Goal: Task Accomplishment & Management: Complete application form

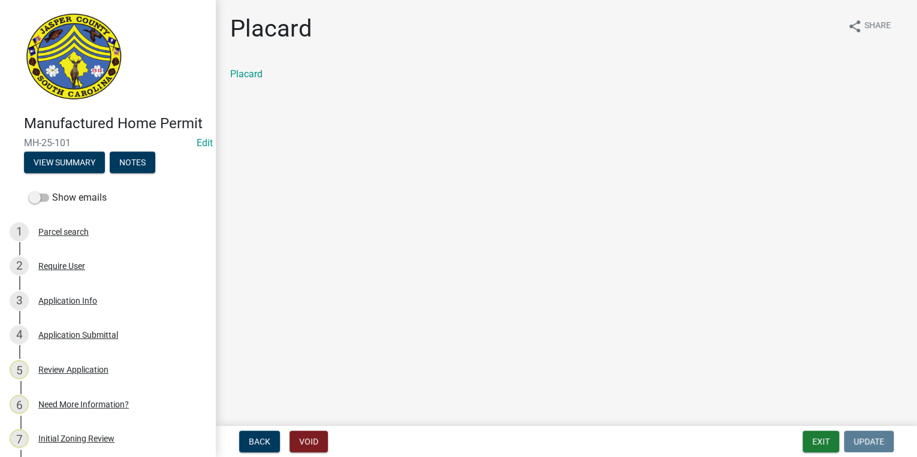
scroll to position [384, 0]
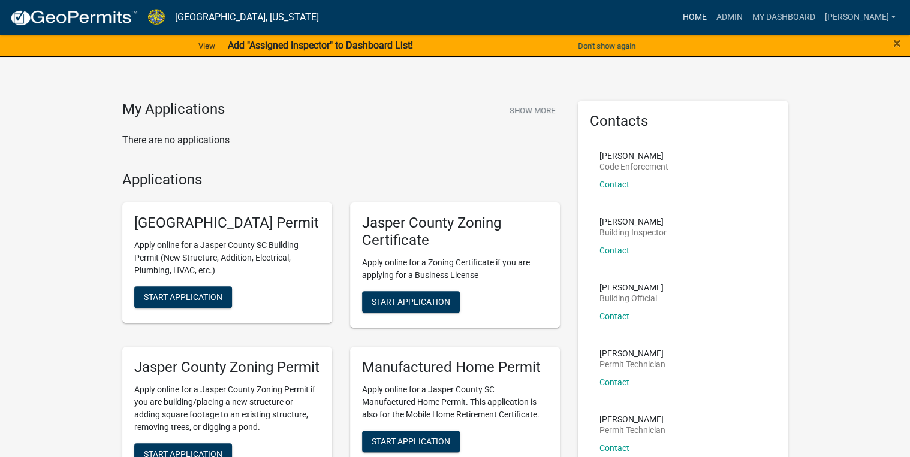
click at [711, 14] on link "Home" at bounding box center [695, 17] width 34 height 23
click at [212, 302] on span "Start Application" at bounding box center [183, 298] width 79 height 10
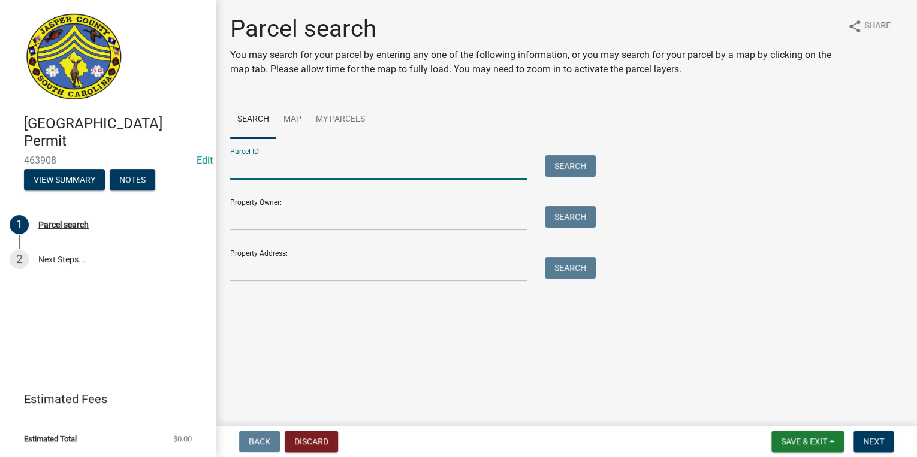
click at [234, 170] on input "Parcel ID:" at bounding box center [378, 167] width 297 height 25
paste input "059-02-00-021"
type input "059-02-00-021"
click at [560, 165] on button "Search" at bounding box center [570, 166] width 51 height 22
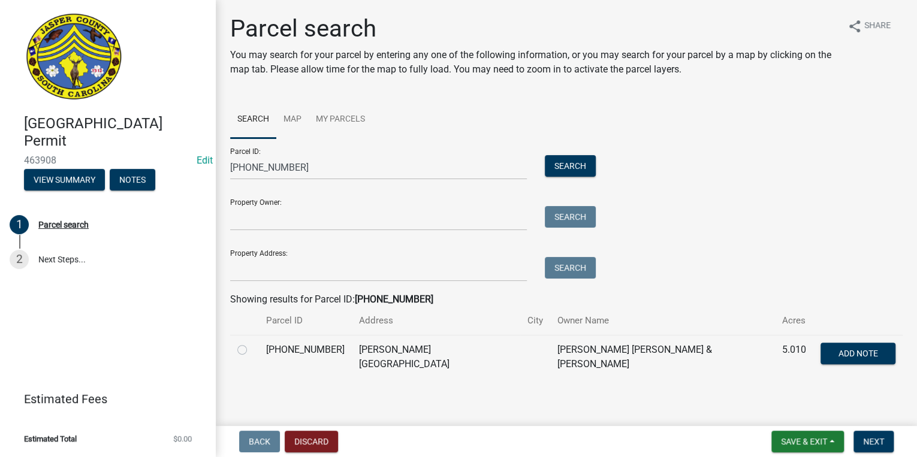
click at [252, 343] on label at bounding box center [252, 343] width 0 height 0
click at [252, 350] on input "radio" at bounding box center [256, 347] width 8 height 8
radio input "true"
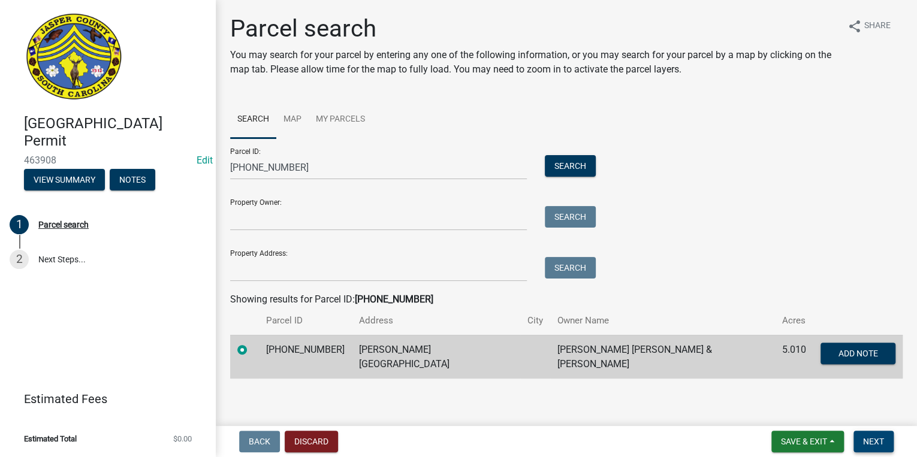
click at [887, 441] on button "Next" at bounding box center [874, 442] width 40 height 22
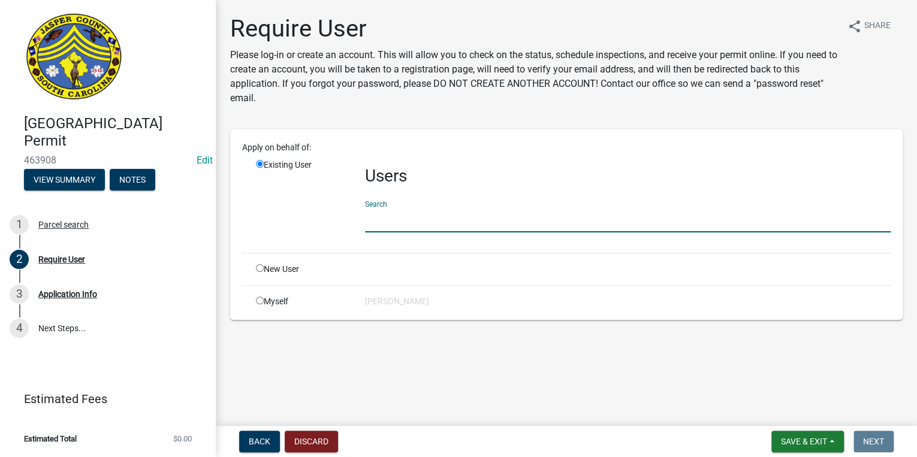
click at [405, 216] on input "text" at bounding box center [628, 220] width 526 height 25
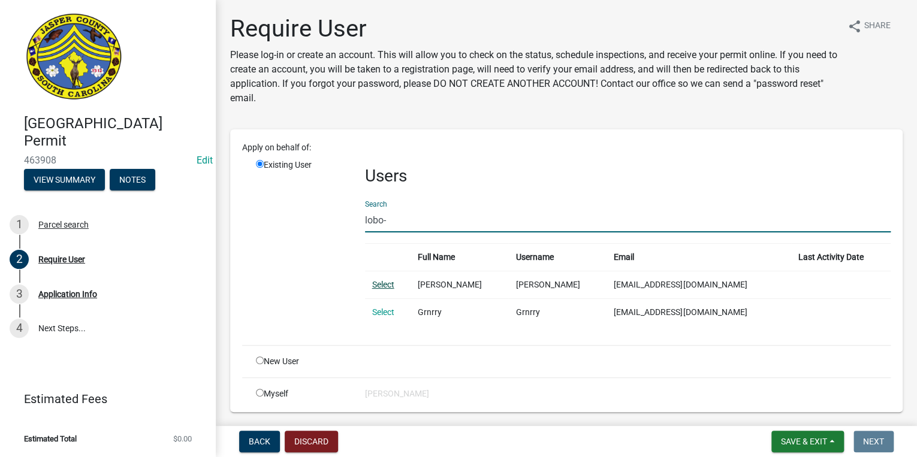
type input "lobo-"
click at [380, 283] on link "Select" at bounding box center [383, 285] width 22 height 10
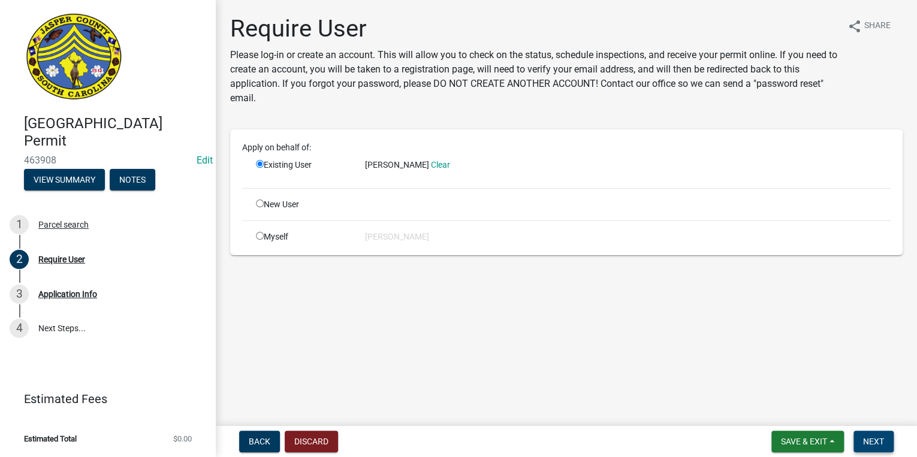
click at [878, 439] on span "Next" at bounding box center [873, 442] width 21 height 10
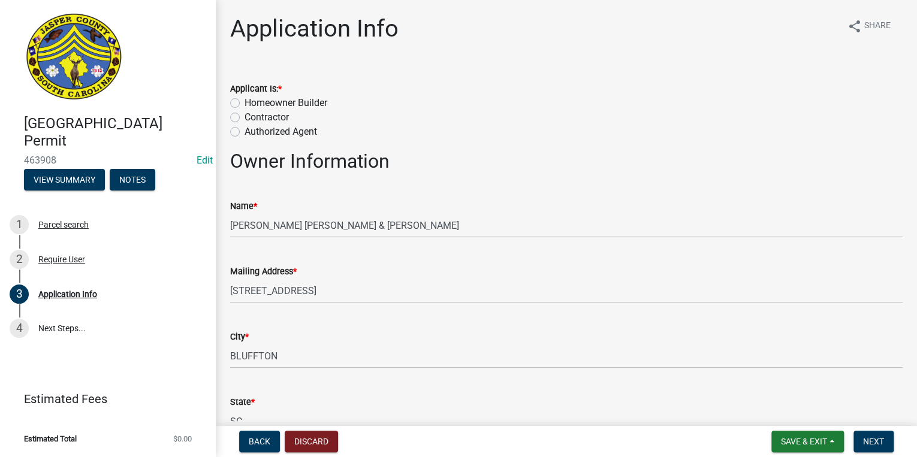
click at [245, 102] on label "Homeowner Builder" at bounding box center [286, 103] width 83 height 14
click at [245, 102] on input "Homeowner Builder" at bounding box center [249, 100] width 8 height 8
radio input "true"
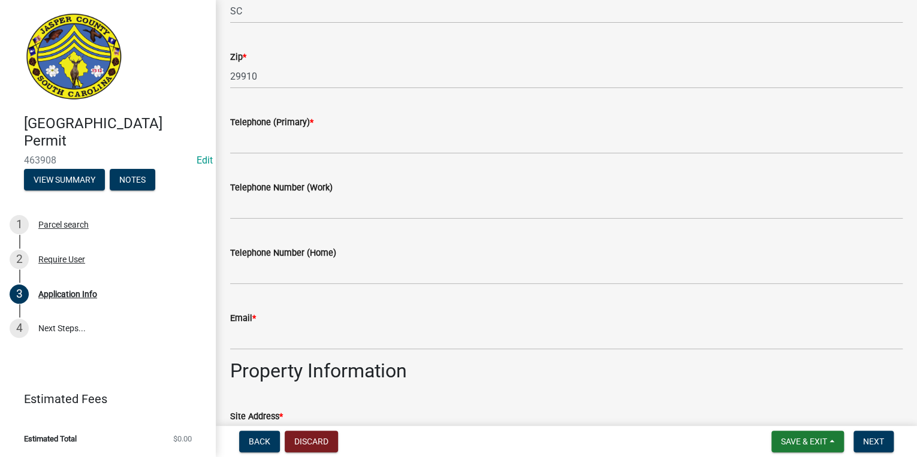
scroll to position [431, 0]
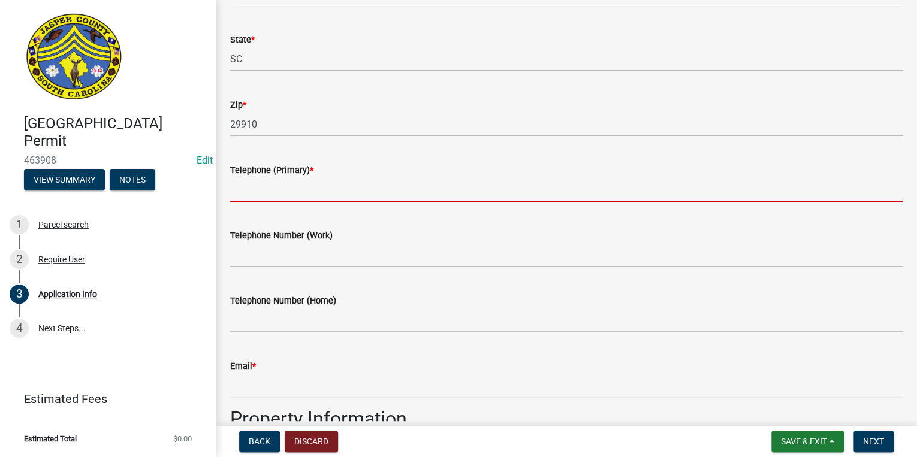
click at [264, 194] on input "Telephone (Primary) *" at bounding box center [566, 189] width 673 height 25
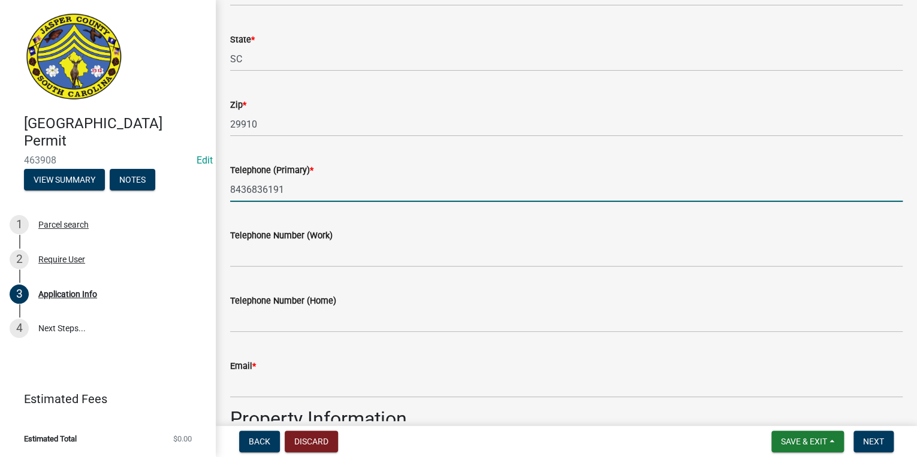
type input "8436836191"
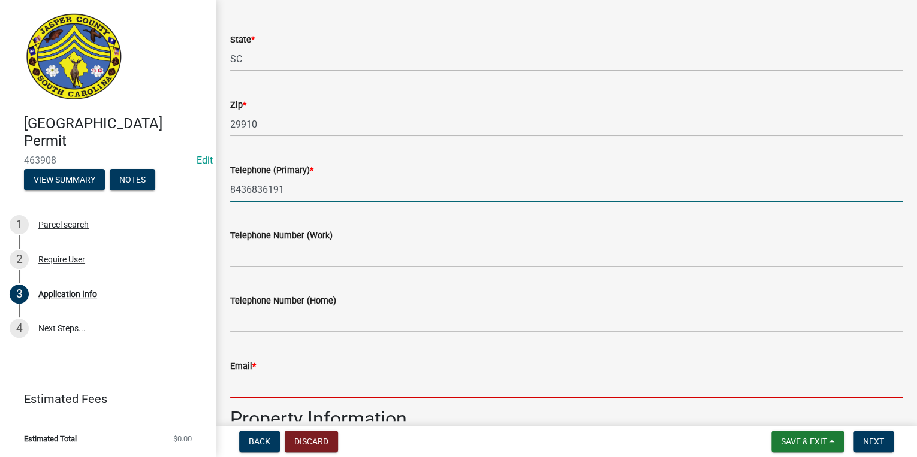
click at [281, 390] on input "Email *" at bounding box center [566, 386] width 673 height 25
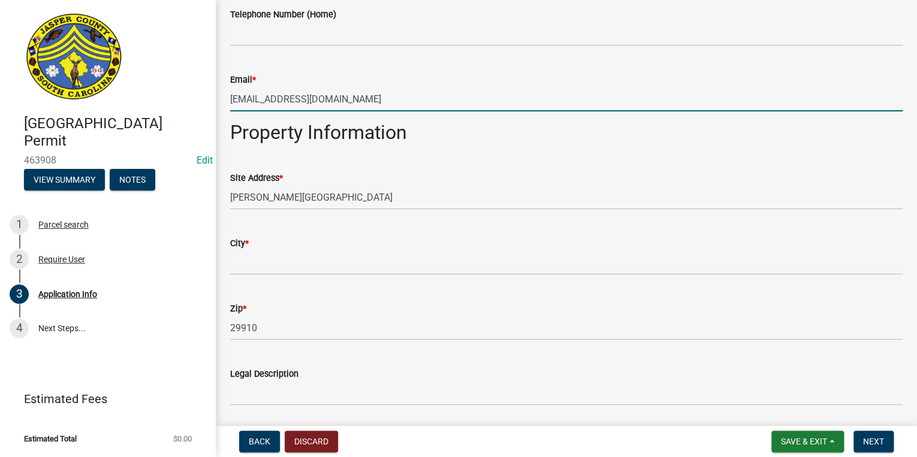
scroll to position [719, 0]
type input "lobo-619@hotmail.com"
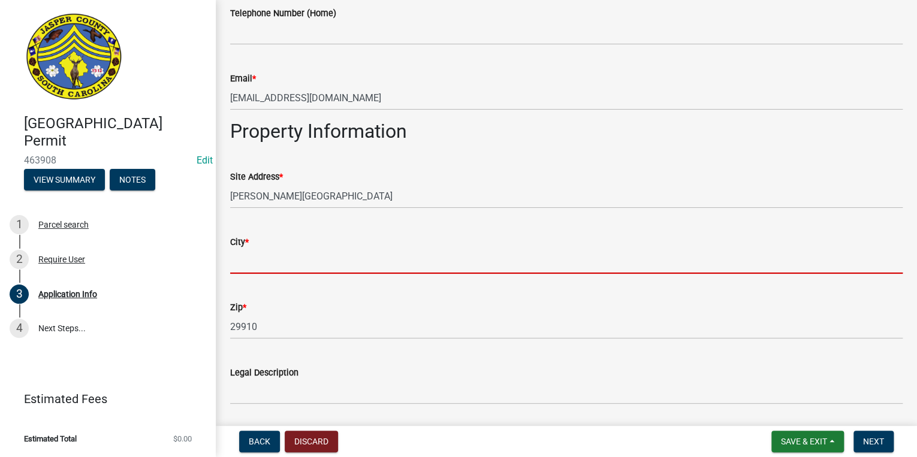
click at [272, 264] on input "City *" at bounding box center [566, 261] width 673 height 25
type input "ridgeland"
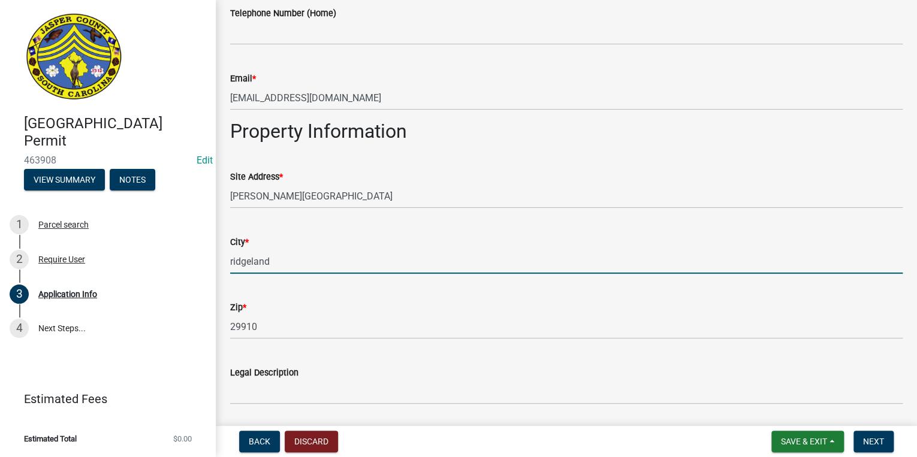
type input "5000"
click at [228, 196] on div "Site Address * SLATER OAKS RD" at bounding box center [566, 181] width 691 height 56
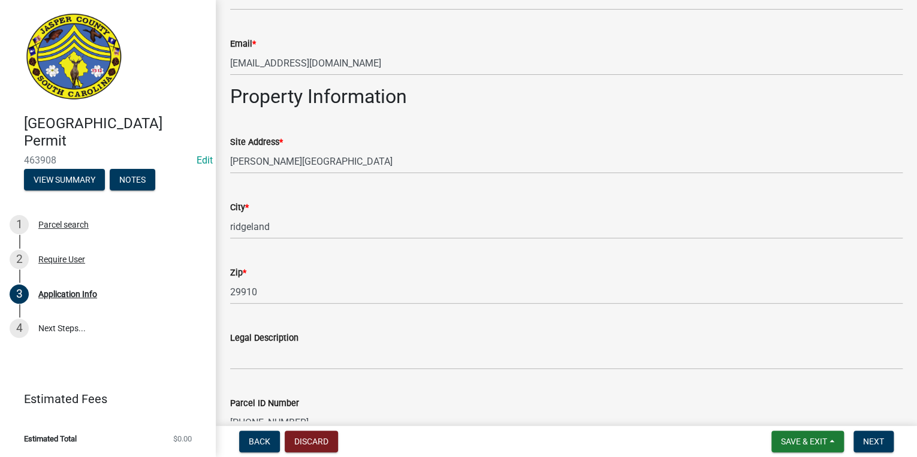
scroll to position [752, 0]
click at [229, 165] on div "Site Address * SLATER OAKS RD" at bounding box center [566, 148] width 691 height 56
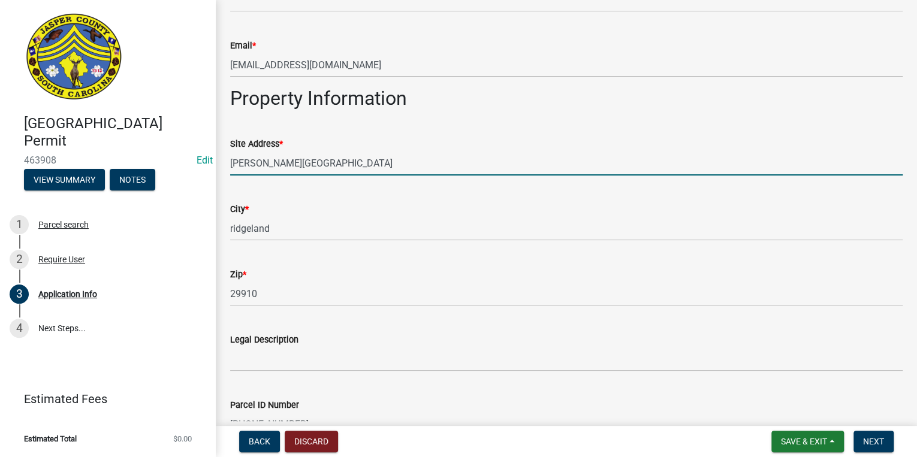
click at [231, 163] on input "SLATER OAKS RD" at bounding box center [566, 163] width 673 height 25
type input "405 SLATER OAKS RD"
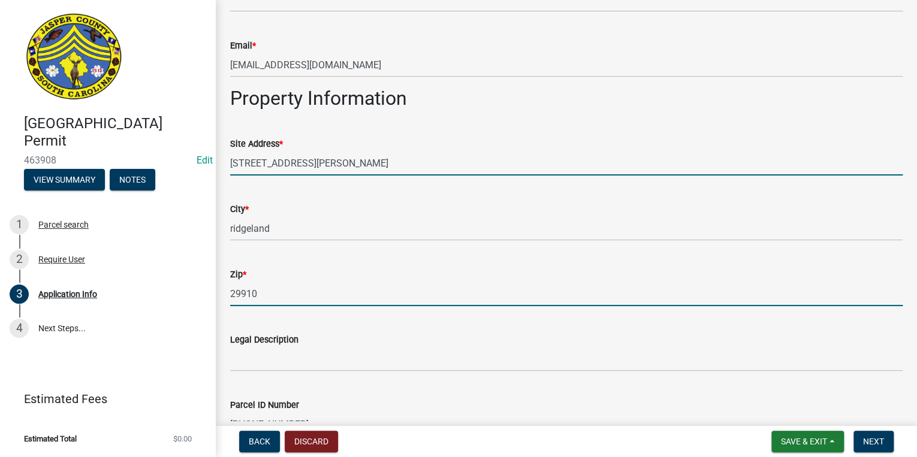
click at [278, 289] on input "29910" at bounding box center [566, 294] width 673 height 25
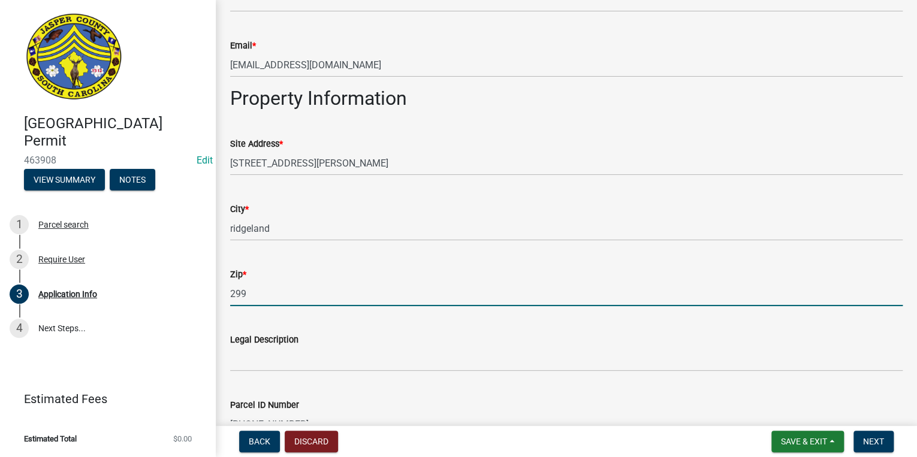
type input "299"
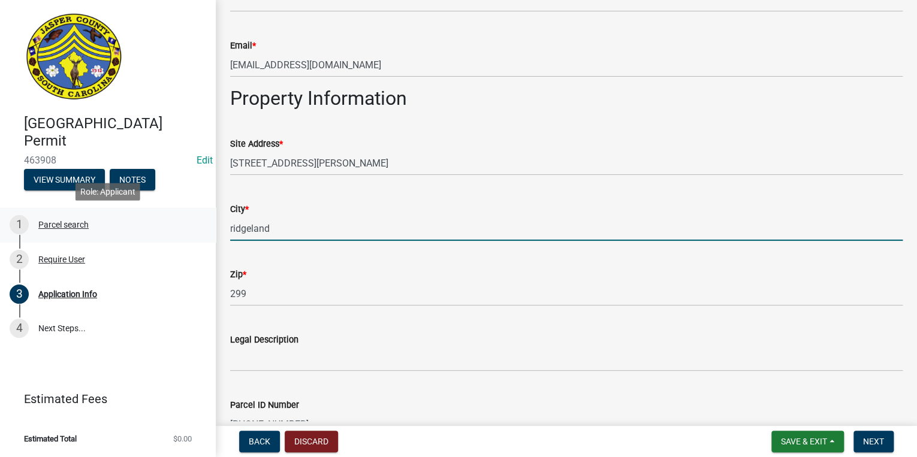
drag, startPoint x: 290, startPoint y: 227, endPoint x: 168, endPoint y: 224, distance: 121.8
click at [168, 224] on div "Jasper County Building Permit 463908 Edit View Summary Notes 1 Parcel search 2 …" at bounding box center [458, 228] width 917 height 457
type input "Early branch"
drag, startPoint x: 288, startPoint y: 339, endPoint x: 285, endPoint y: 330, distance: 9.9
click at [288, 339] on label "Legal Description" at bounding box center [264, 340] width 68 height 8
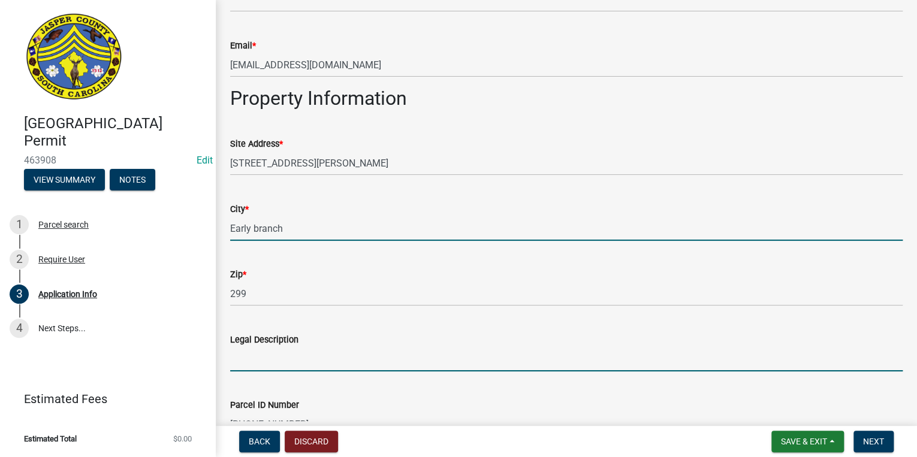
click at [288, 347] on input "Legal Description" at bounding box center [566, 359] width 673 height 25
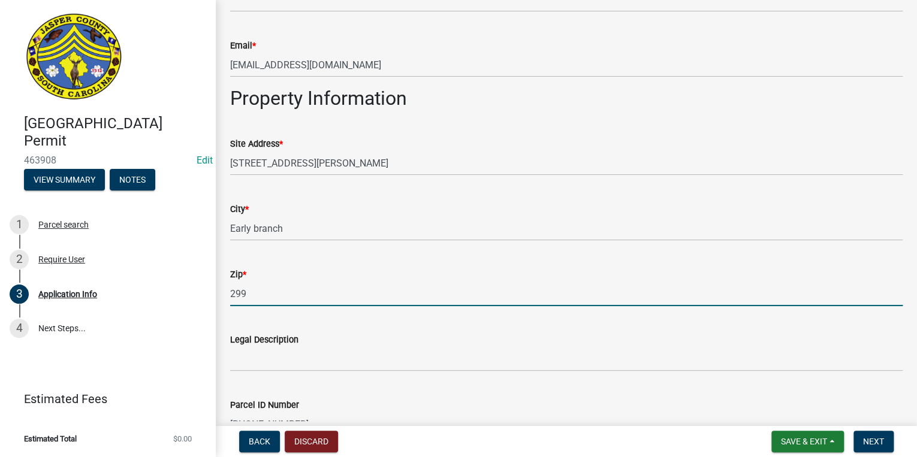
click at [261, 293] on input "299" at bounding box center [566, 294] width 673 height 25
type input "29916"
click at [345, 246] on wm-data-entity-input "City * Early branch" at bounding box center [566, 217] width 673 height 65
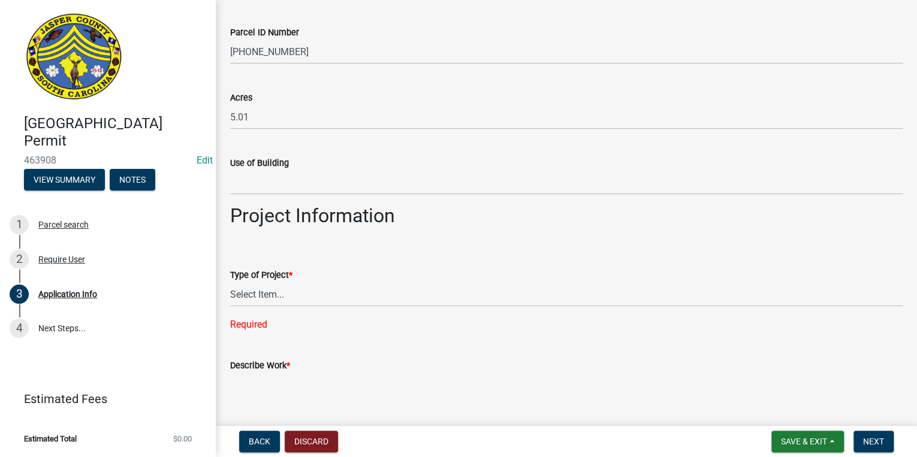
scroll to position [1136, 0]
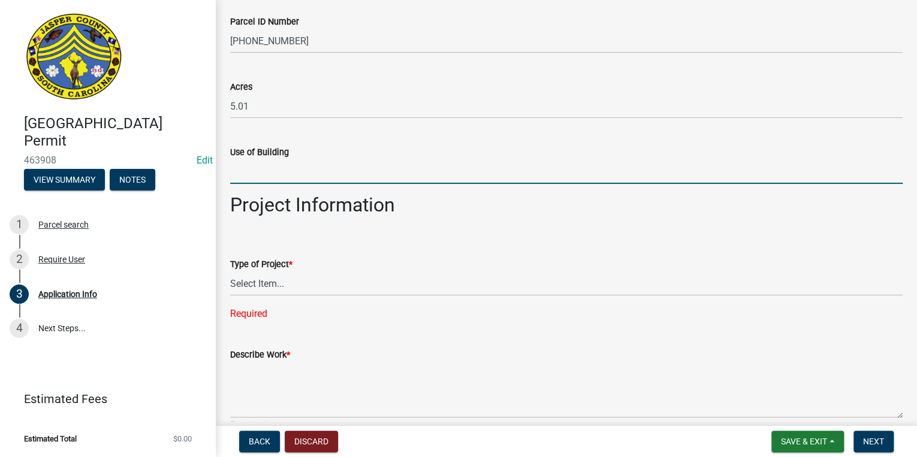
click at [241, 177] on input "Use of Building" at bounding box center [566, 171] width 673 height 25
type input "storage"
click at [334, 287] on select "Select Item... Construction Trailer/Shipping Container Residential Demolition C…" at bounding box center [566, 284] width 673 height 25
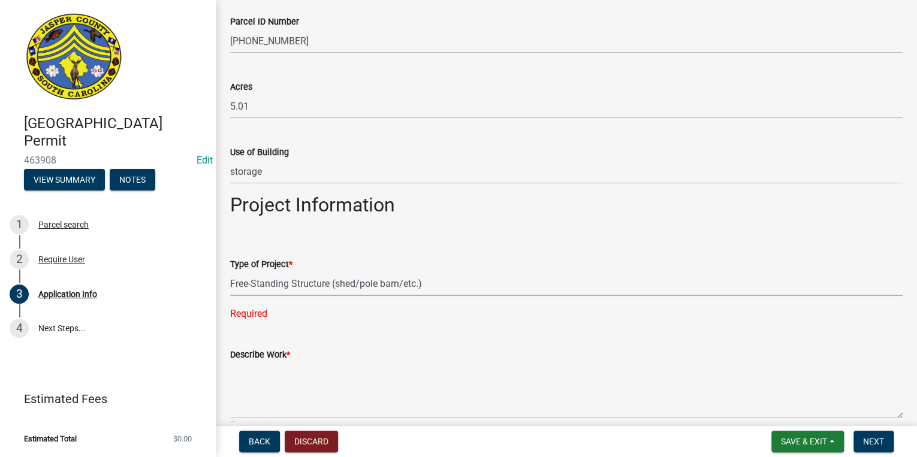
click at [230, 272] on select "Select Item... Construction Trailer/Shipping Container Residential Demolition C…" at bounding box center [566, 284] width 673 height 25
select select "f53fa719-3ff7-48d2-9eb7-3bbc18bb9995"
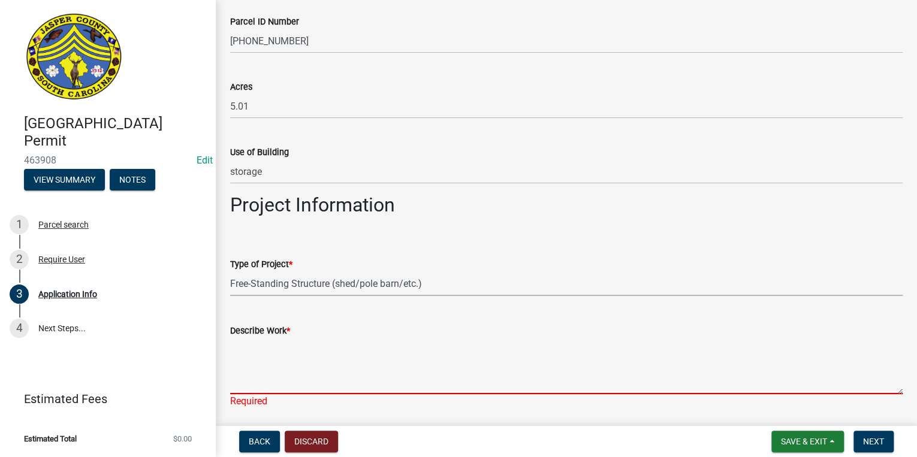
click at [261, 365] on textarea "Describe Work *" at bounding box center [566, 366] width 673 height 56
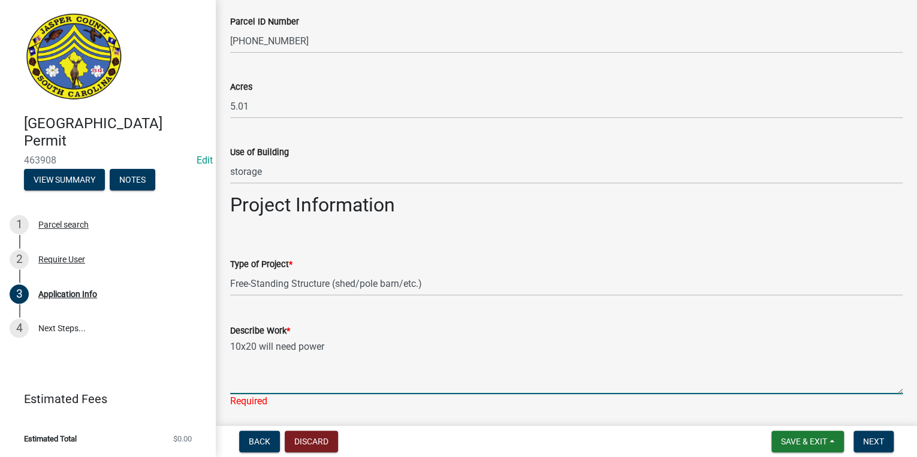
click at [272, 346] on textarea "10x20 will need power" at bounding box center [566, 366] width 673 height 56
click at [252, 350] on textarea "10x20 wth power" at bounding box center [566, 366] width 673 height 56
click at [365, 353] on textarea "10x20 storage with power" at bounding box center [566, 366] width 673 height 56
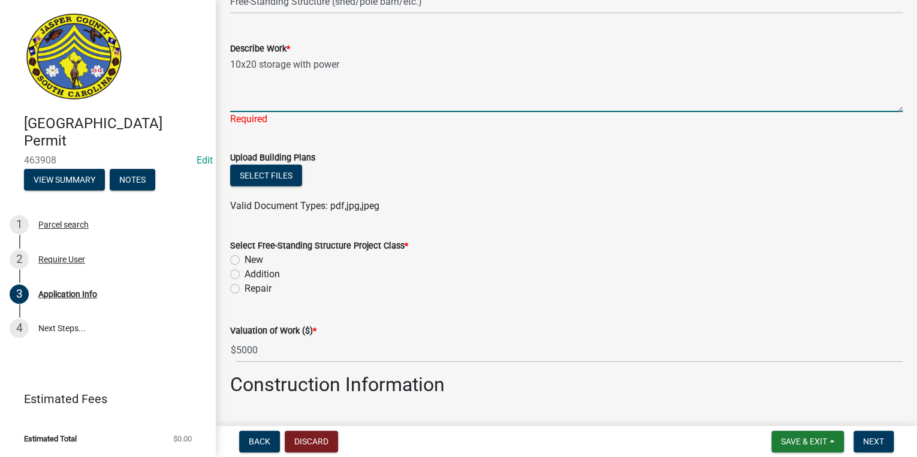
scroll to position [1423, 0]
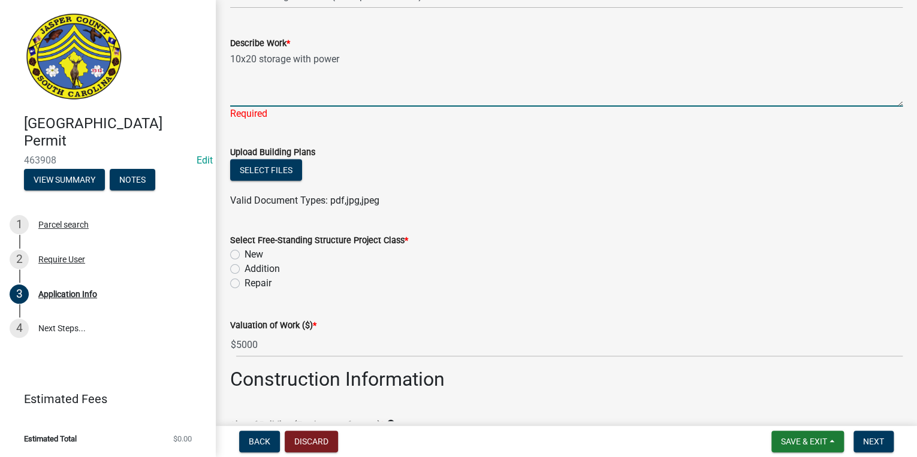
type textarea "10x20 storage with power"
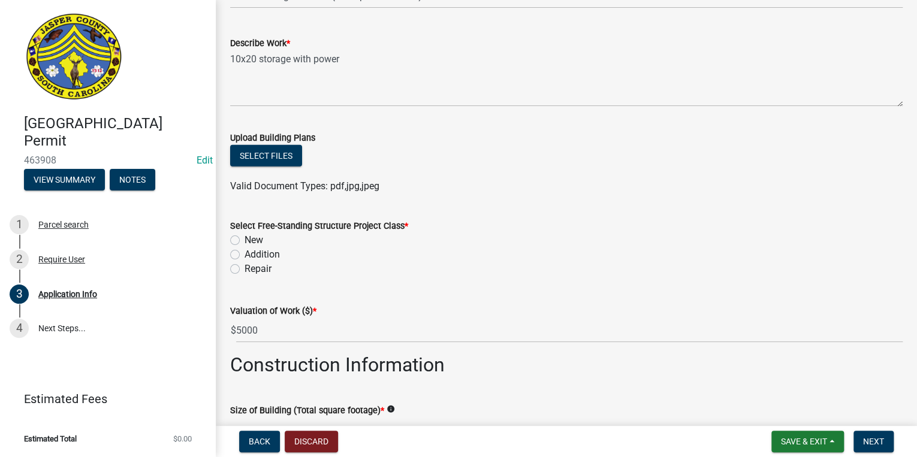
click at [403, 136] on form "Upload Building Plans Select files Valid Document Types: pdf,jpg,jpeg" at bounding box center [566, 154] width 673 height 77
click at [245, 242] on label "New" at bounding box center [254, 240] width 19 height 14
click at [245, 241] on input "New" at bounding box center [249, 237] width 8 height 8
radio input "true"
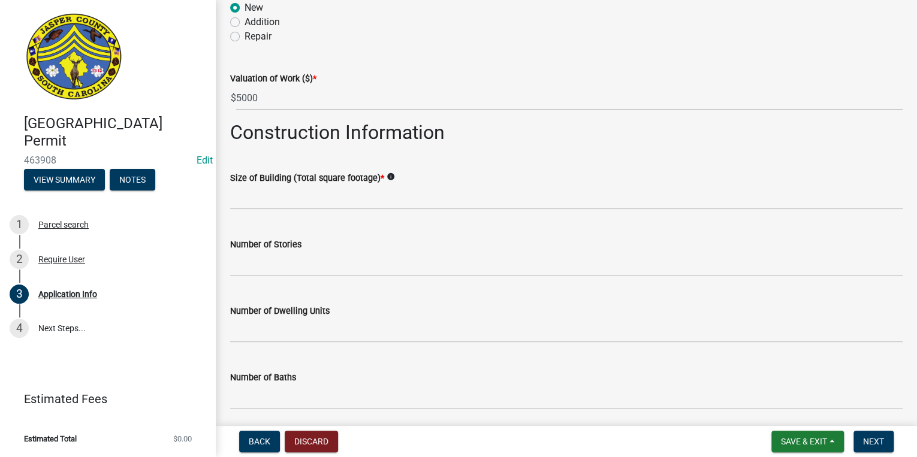
scroll to position [1663, 0]
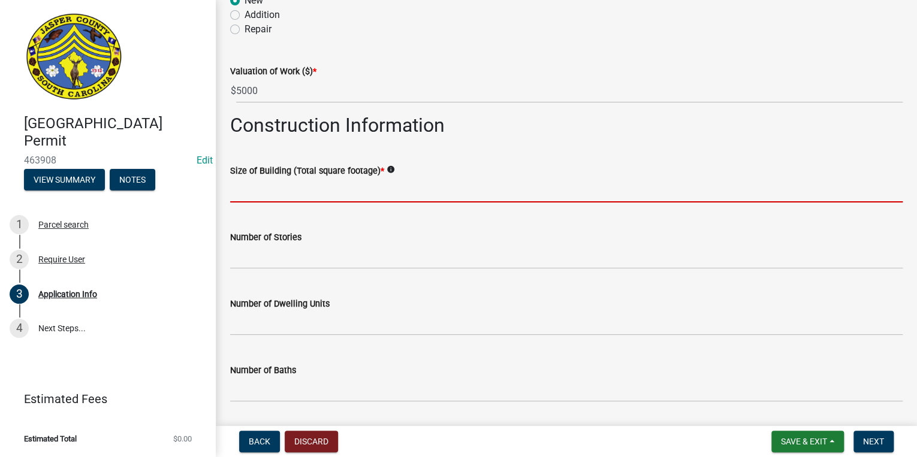
click at [375, 188] on input "text" at bounding box center [566, 190] width 673 height 25
type input "1"
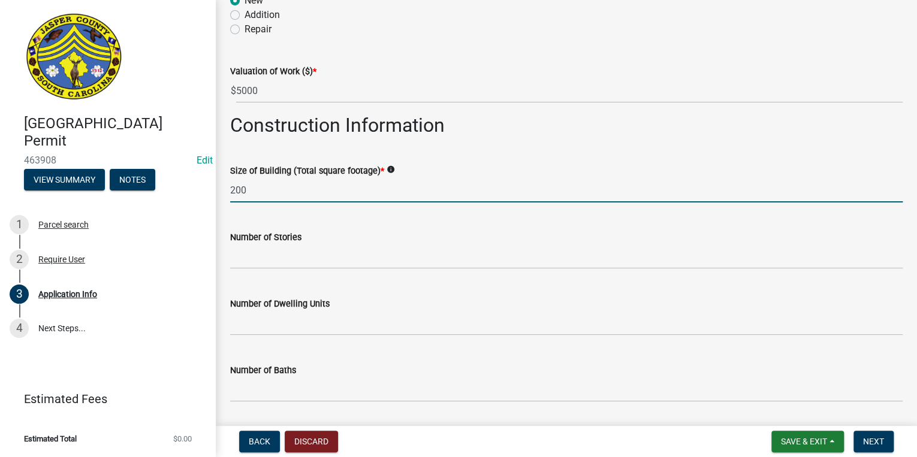
type input "200"
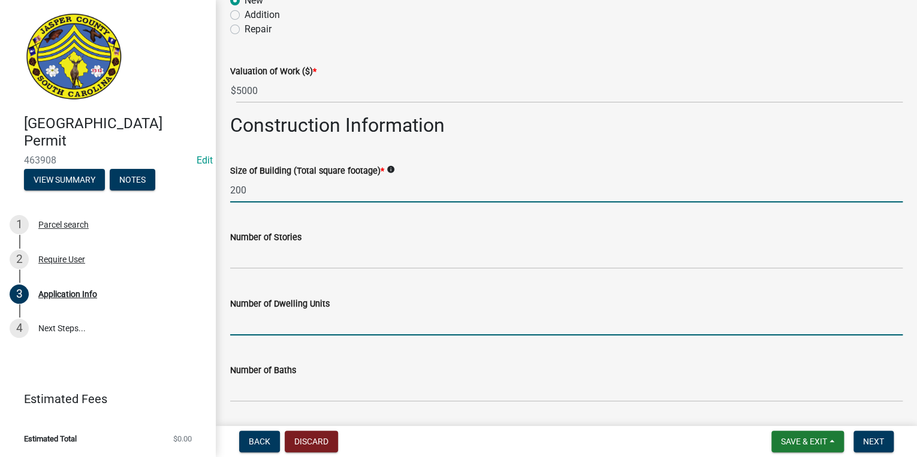
click at [441, 311] on input "text" at bounding box center [566, 323] width 673 height 25
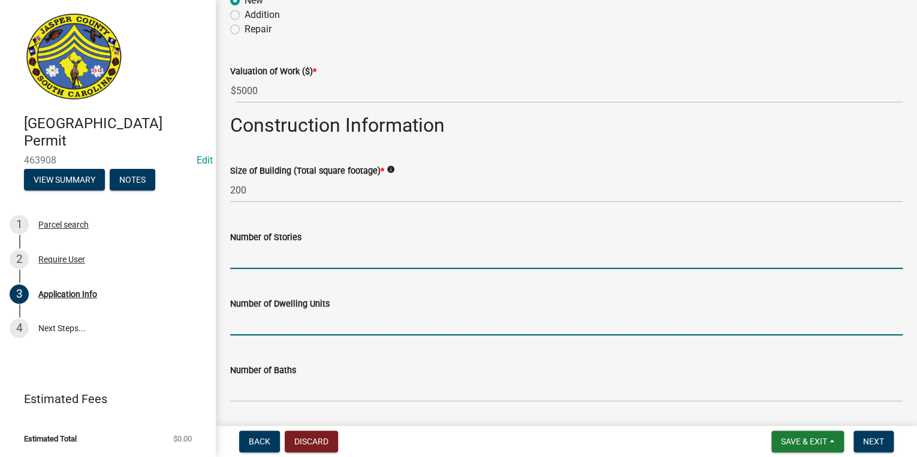
click at [395, 254] on input "text" at bounding box center [566, 257] width 673 height 25
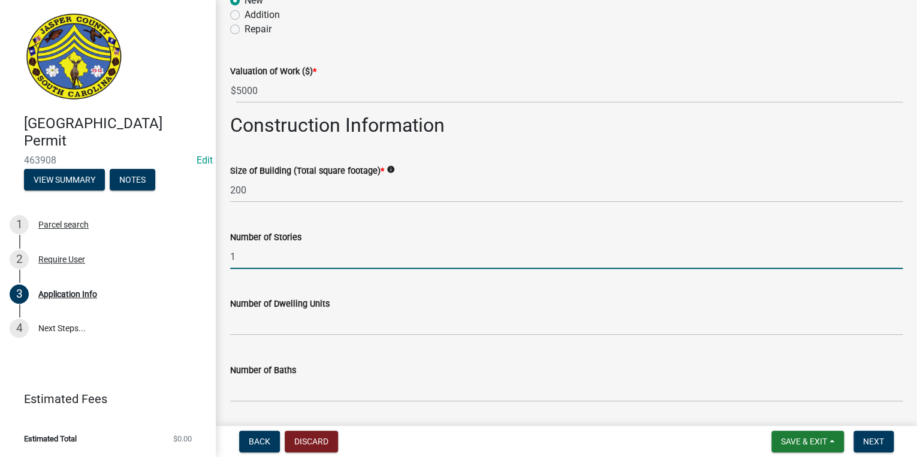
type input "1"
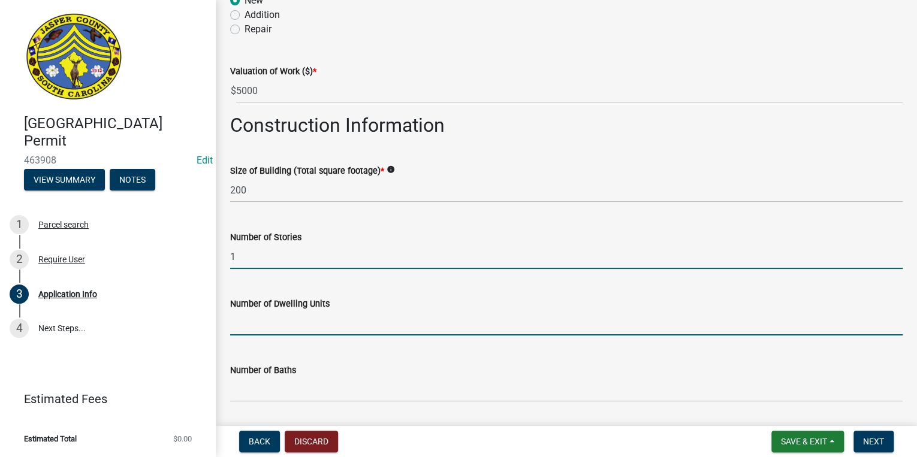
click at [358, 315] on input "text" at bounding box center [566, 323] width 673 height 25
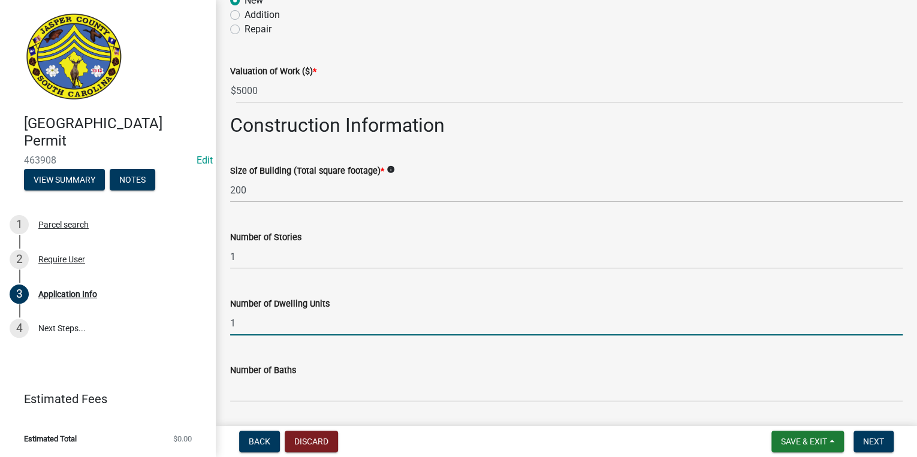
type input "1"
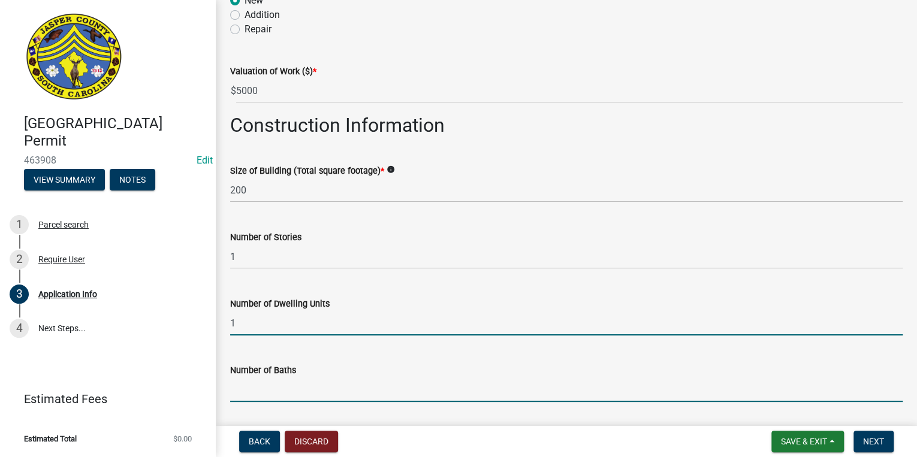
click at [309, 381] on input "text" at bounding box center [566, 390] width 673 height 25
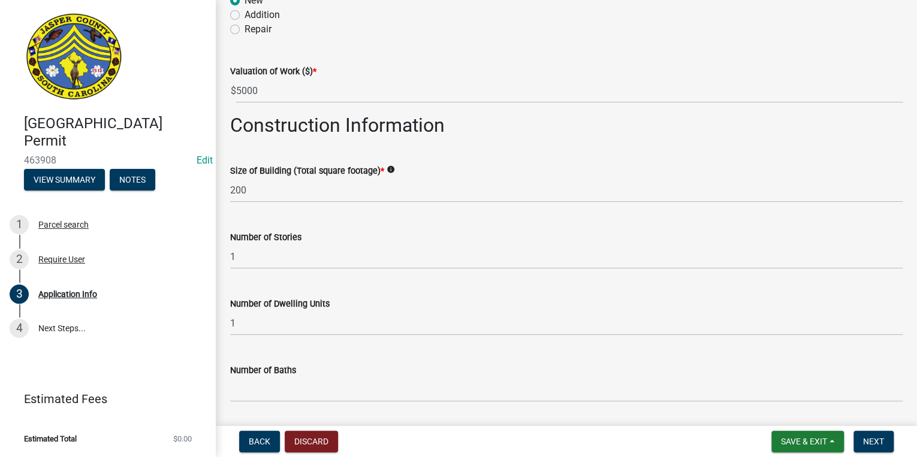
click at [698, 284] on div "Number of Dwelling Units 1" at bounding box center [566, 308] width 673 height 56
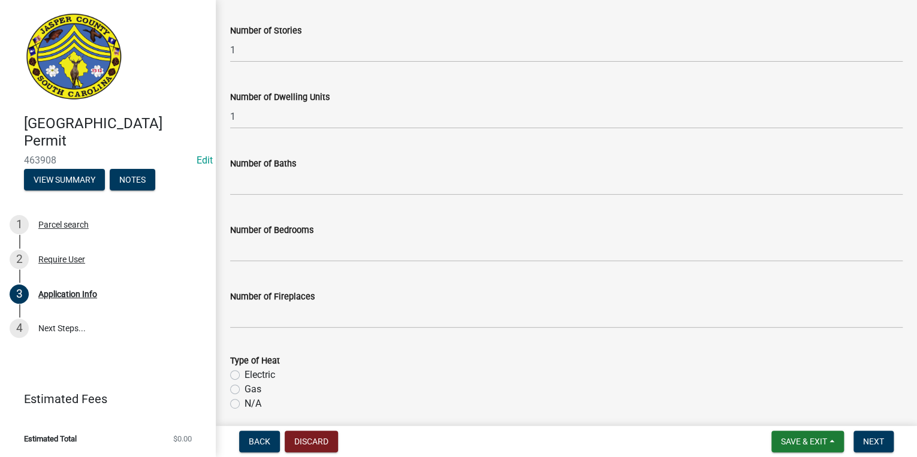
scroll to position [1951, 0]
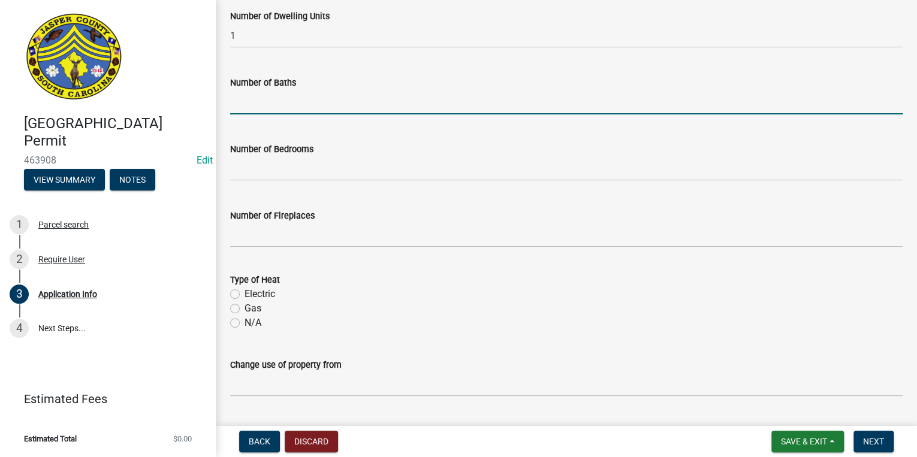
click at [267, 106] on input "text" at bounding box center [566, 102] width 673 height 25
type input "1"
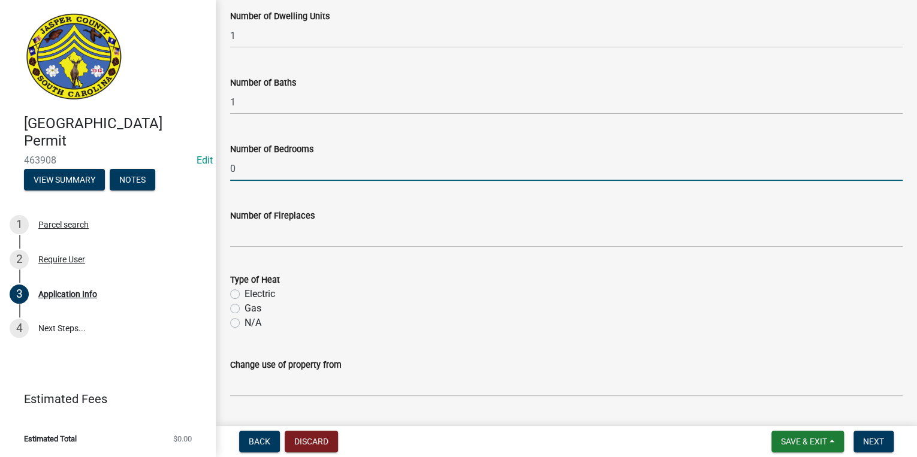
type input "0"
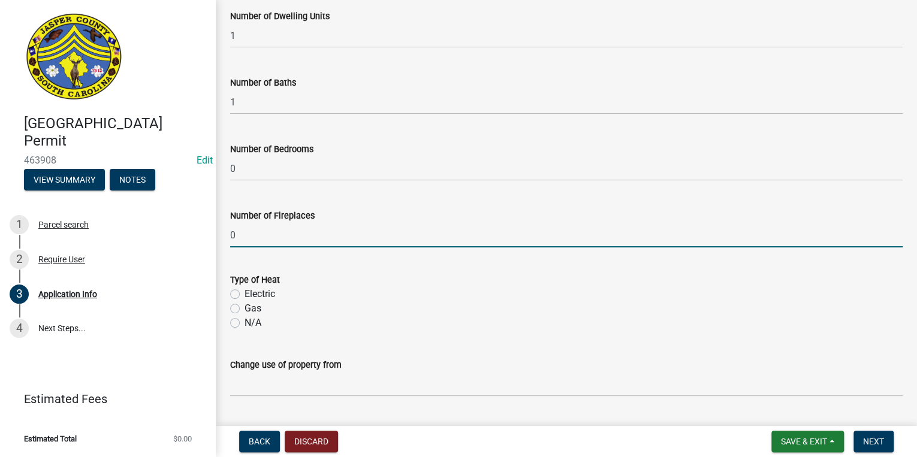
type input "0"
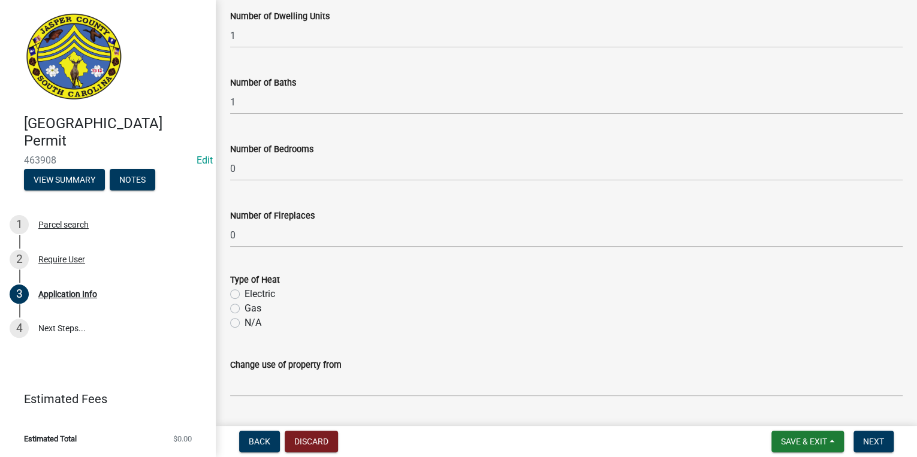
click at [245, 290] on label "Electric" at bounding box center [260, 294] width 31 height 14
click at [245, 290] on input "Electric" at bounding box center [249, 291] width 8 height 8
radio input "true"
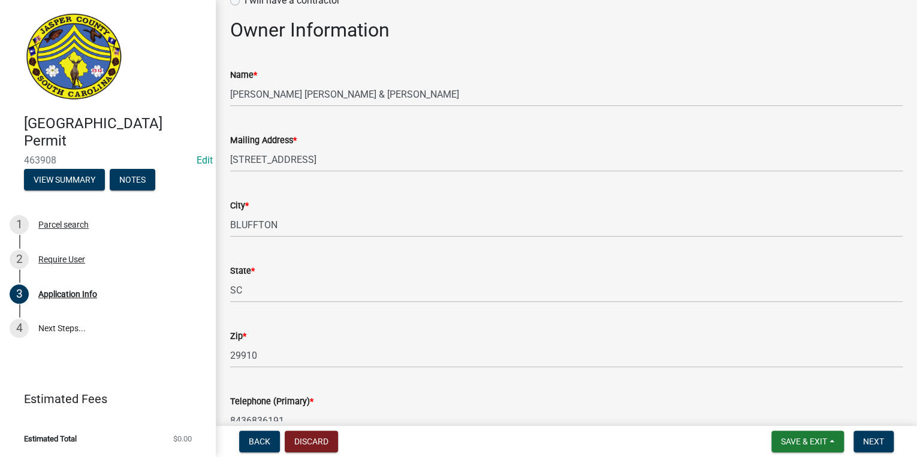
scroll to position [177, 0]
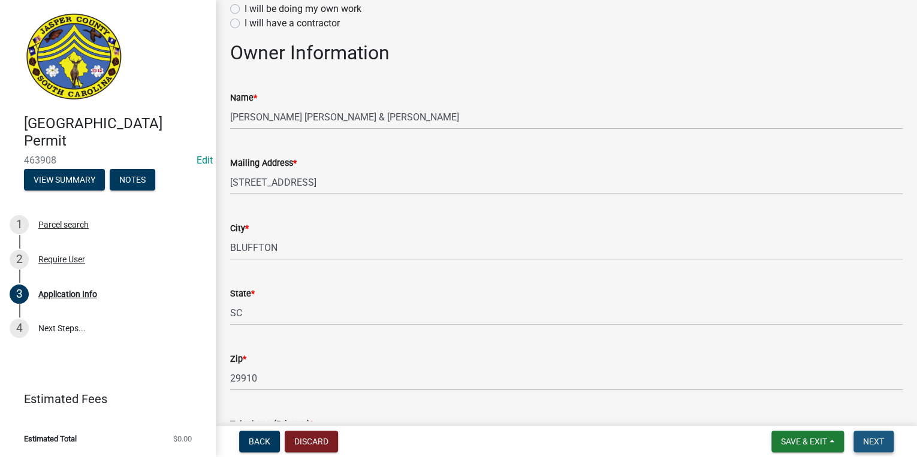
click at [883, 442] on span "Next" at bounding box center [873, 442] width 21 height 10
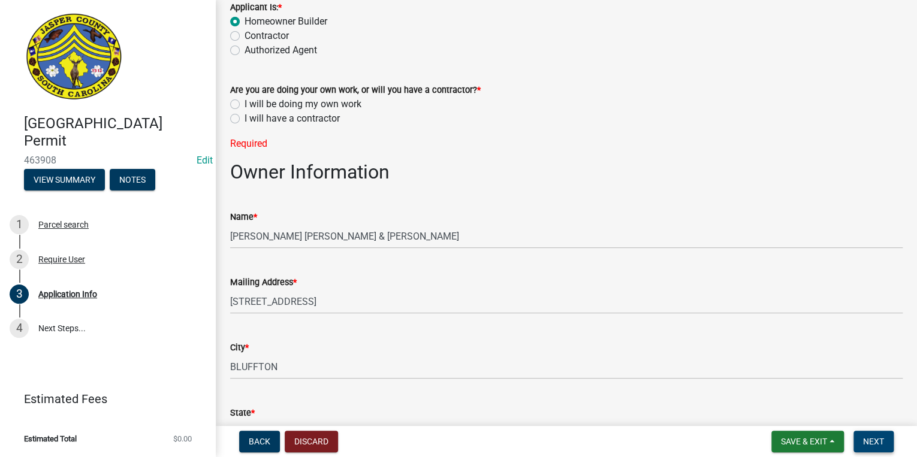
scroll to position [81, 0]
click at [245, 107] on label "I will be doing my own work" at bounding box center [303, 105] width 117 height 14
click at [245, 106] on input "I will be doing my own work" at bounding box center [249, 102] width 8 height 8
radio input "true"
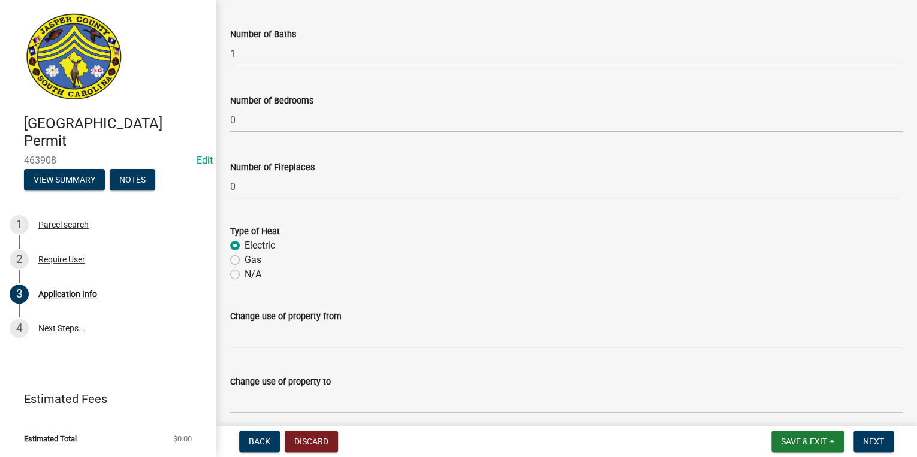
scroll to position [2160, 0]
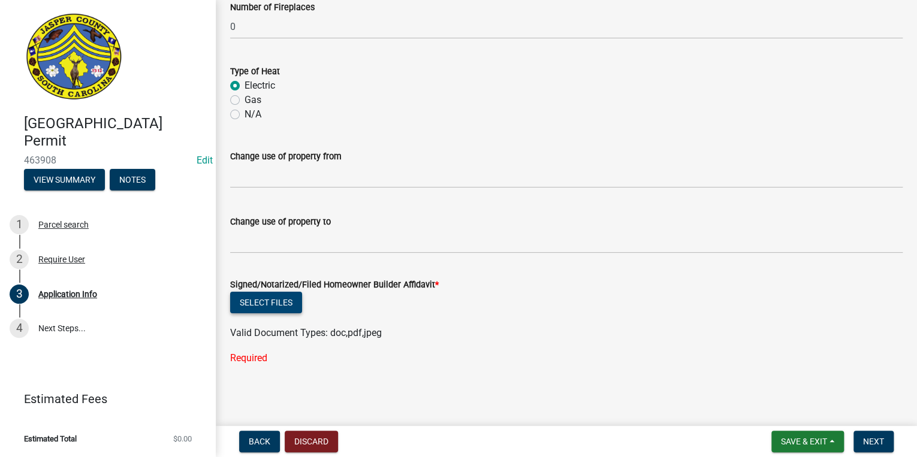
click at [263, 302] on button "Select files" at bounding box center [266, 303] width 72 height 22
click at [470, 411] on main "Application Info share Share Applicant Is: * Homeowner Builder Contractor Autho…" at bounding box center [567, 211] width 702 height 422
click at [277, 300] on button "Select files" at bounding box center [266, 303] width 72 height 22
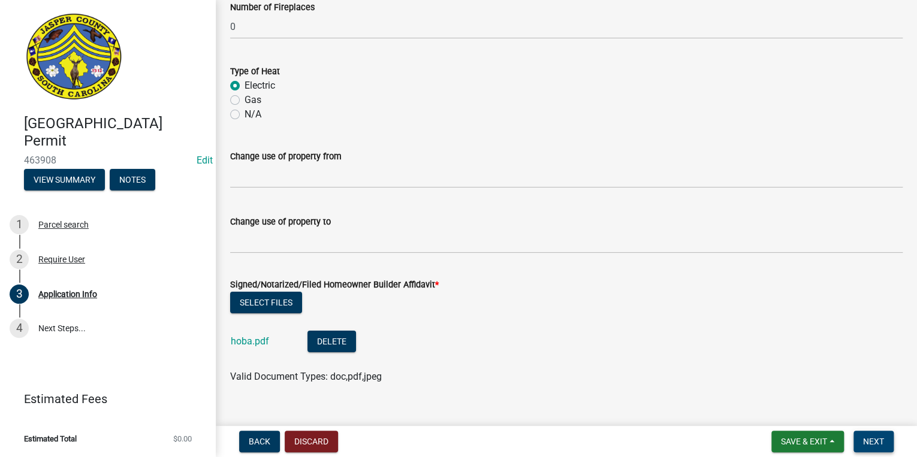
click at [882, 442] on span "Next" at bounding box center [873, 442] width 21 height 10
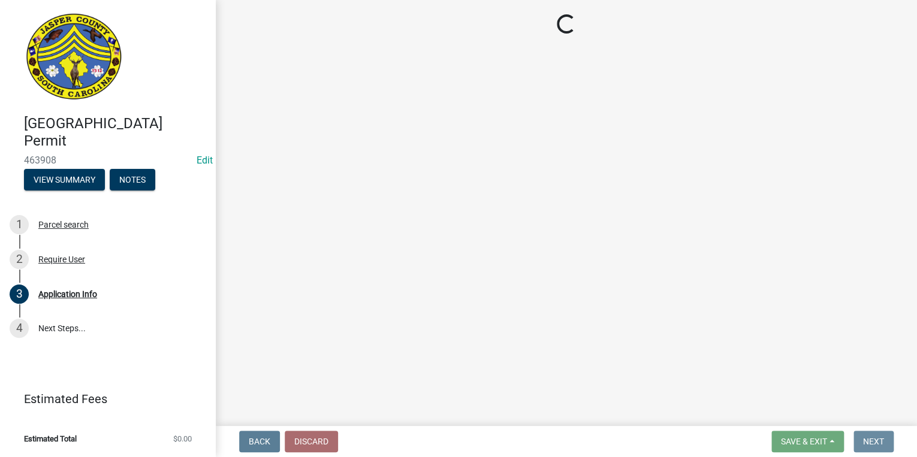
scroll to position [0, 0]
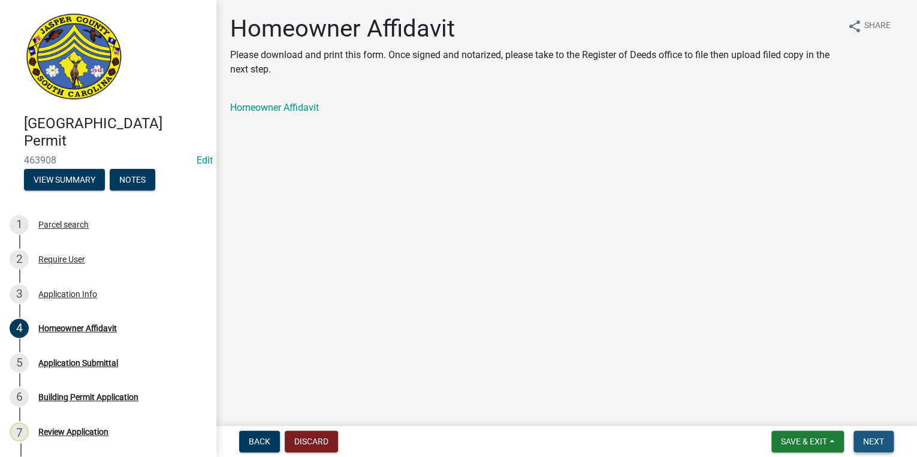
click at [879, 439] on span "Next" at bounding box center [873, 442] width 21 height 10
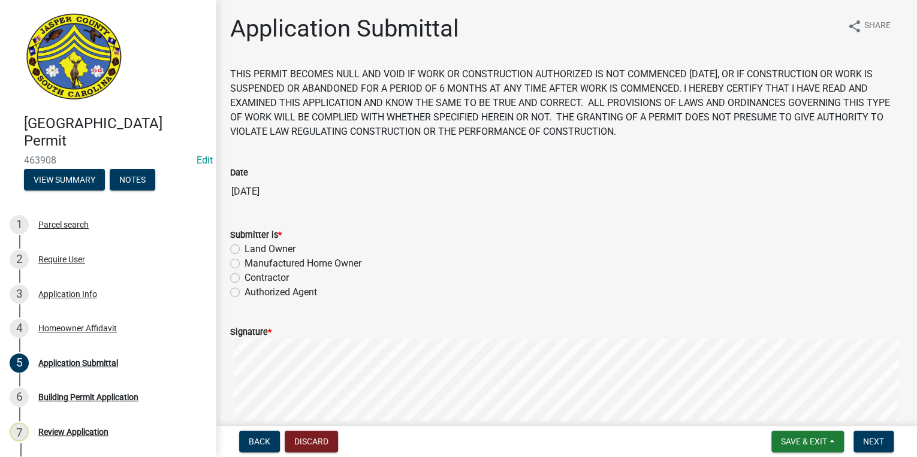
click at [245, 249] on label "Land Owner" at bounding box center [270, 249] width 51 height 14
click at [245, 249] on input "Land Owner" at bounding box center [249, 246] width 8 height 8
radio input "true"
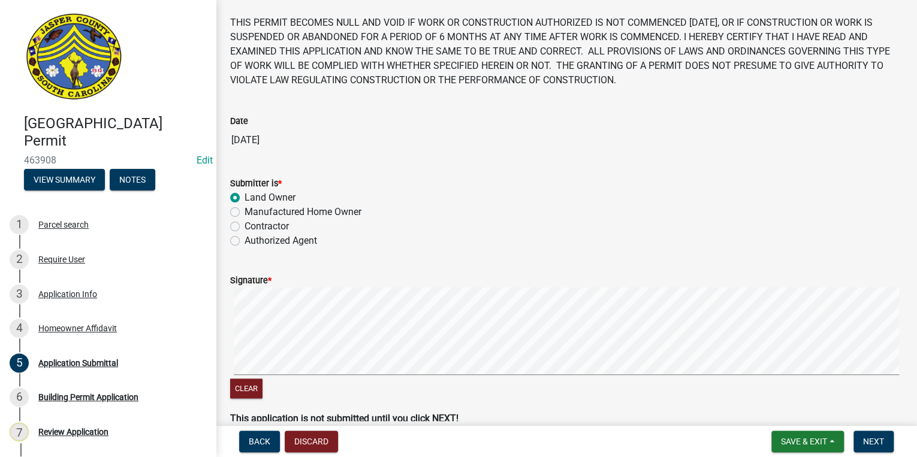
scroll to position [113, 0]
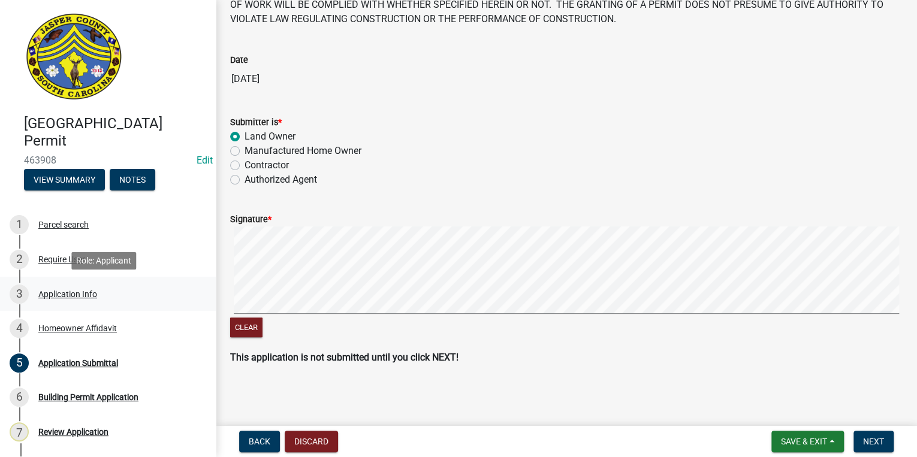
click at [93, 294] on div "Application Info" at bounding box center [67, 294] width 59 height 8
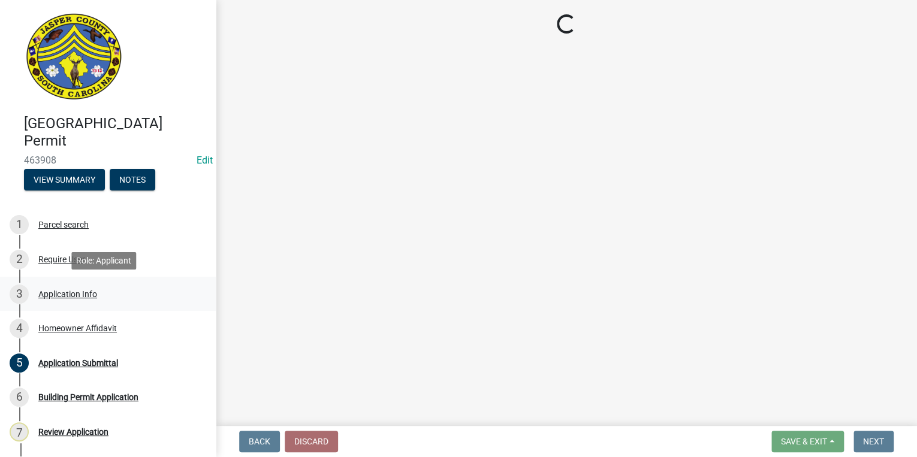
select select "f53fa719-3ff7-48d2-9eb7-3bbc18bb9995"
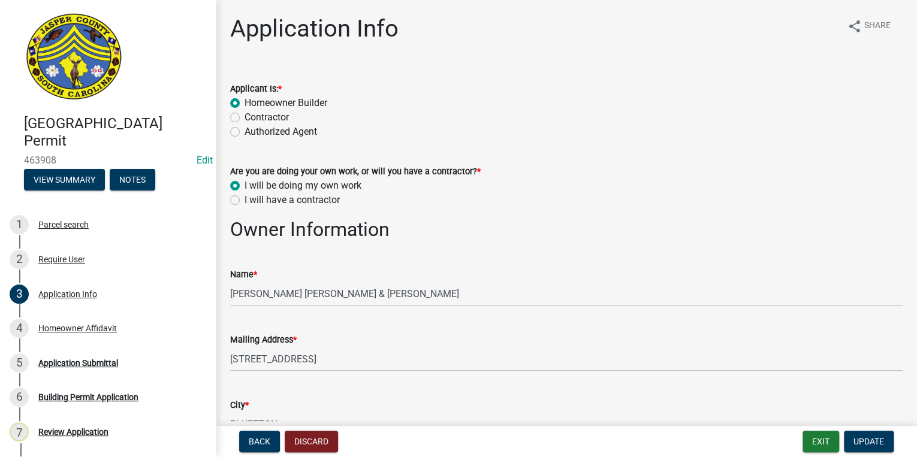
click at [306, 396] on div "City * BLUFFTON" at bounding box center [566, 409] width 673 height 56
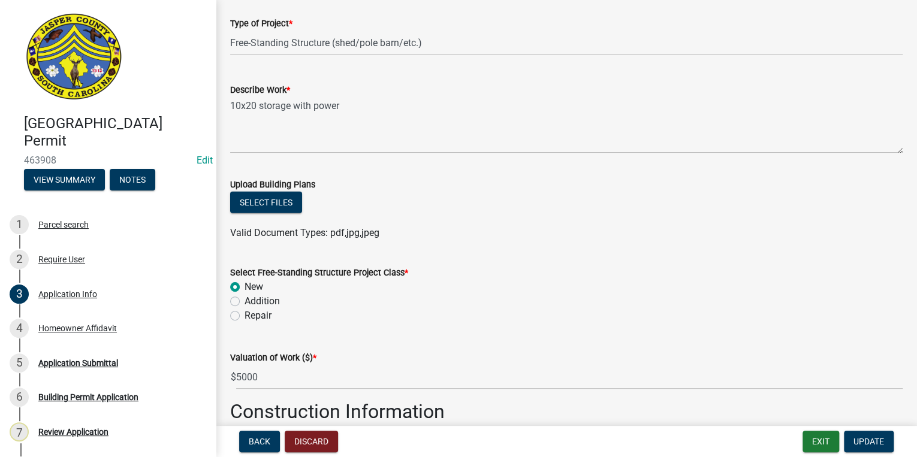
scroll to position [1487, 0]
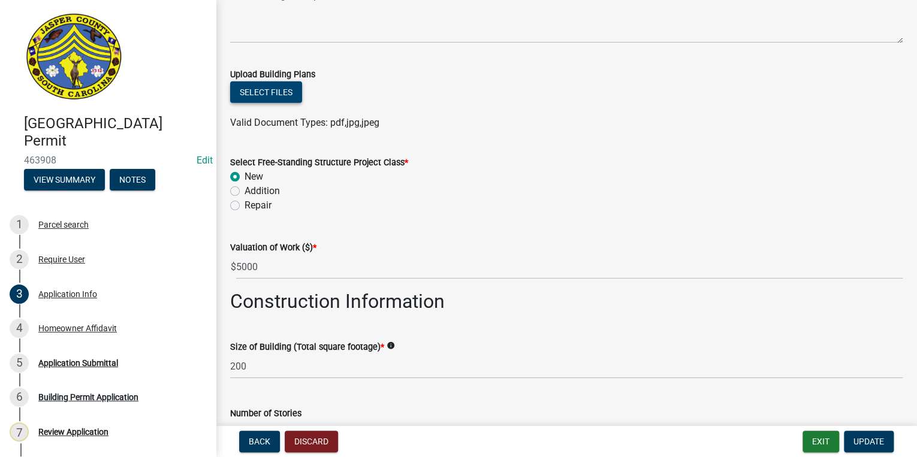
click at [284, 91] on button "Select files" at bounding box center [266, 93] width 72 height 22
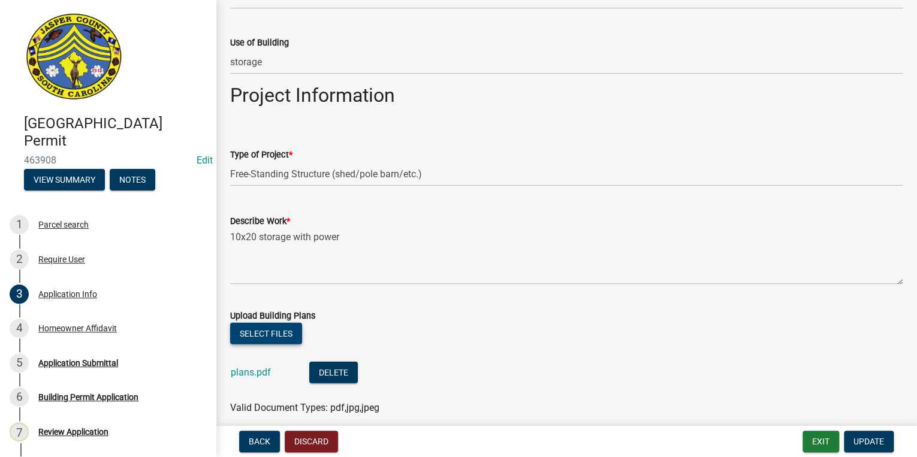
scroll to position [1247, 0]
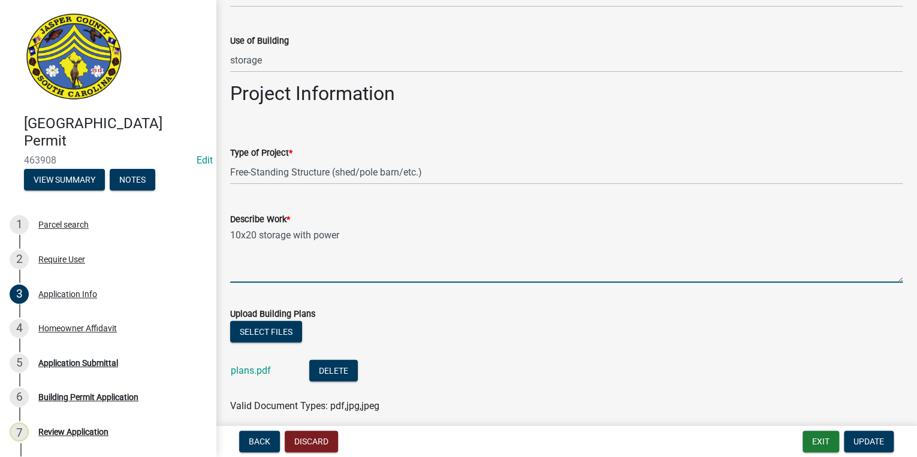
click at [367, 236] on textarea "10x20 storage with power" at bounding box center [566, 255] width 673 height 56
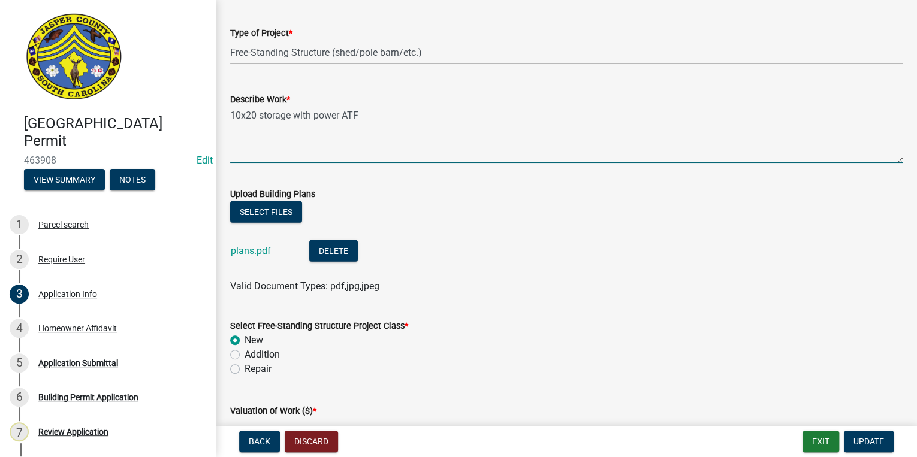
scroll to position [1487, 0]
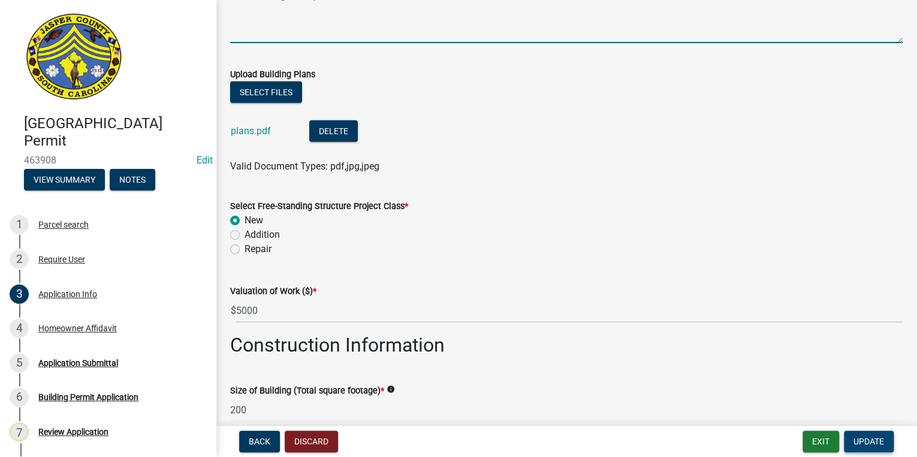
type textarea "10x20 storage with power ATF"
click at [868, 445] on span "Update" at bounding box center [869, 442] width 31 height 10
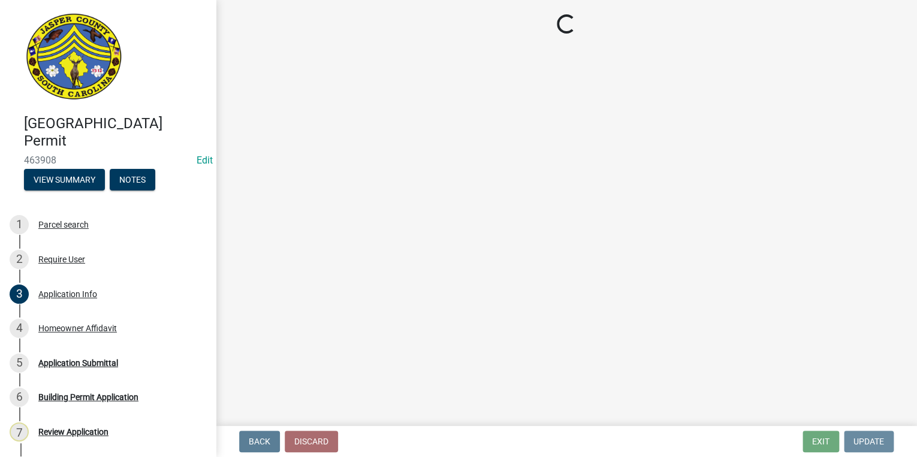
scroll to position [0, 0]
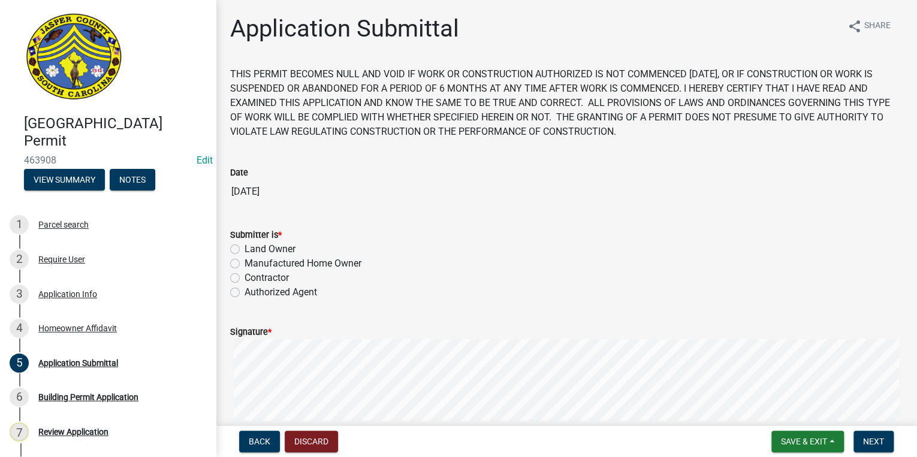
click at [245, 252] on label "Land Owner" at bounding box center [270, 249] width 51 height 14
click at [245, 250] on input "Land Owner" at bounding box center [249, 246] width 8 height 8
radio input "true"
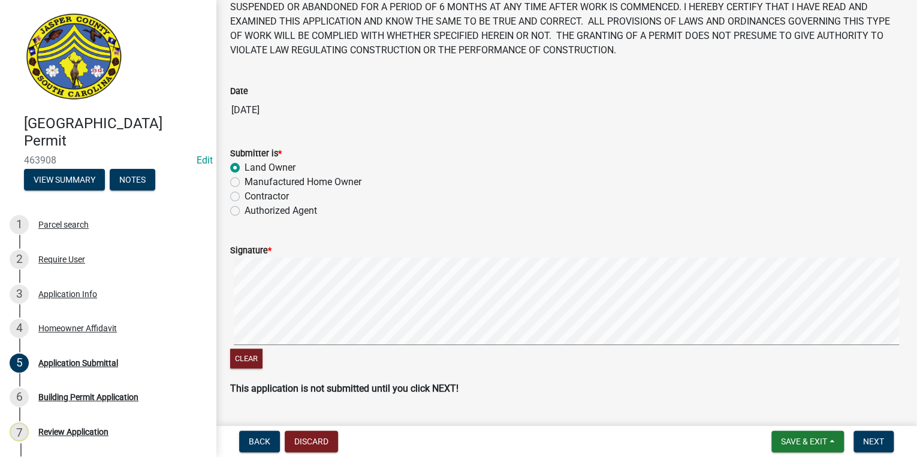
scroll to position [96, 0]
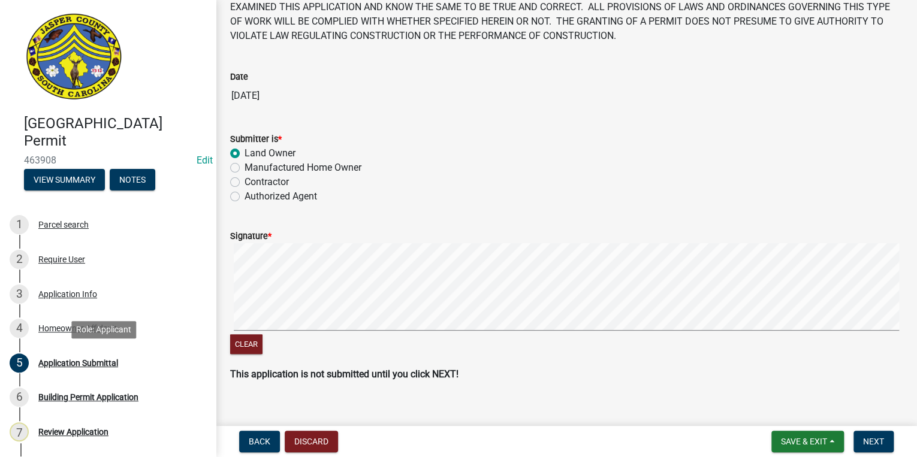
click at [192, 379] on div "Jasper County Building Permit 463908 Edit View Summary Notes 1 Parcel search 2 …" at bounding box center [458, 228] width 917 height 457
click at [860, 442] on button "Next" at bounding box center [874, 442] width 40 height 22
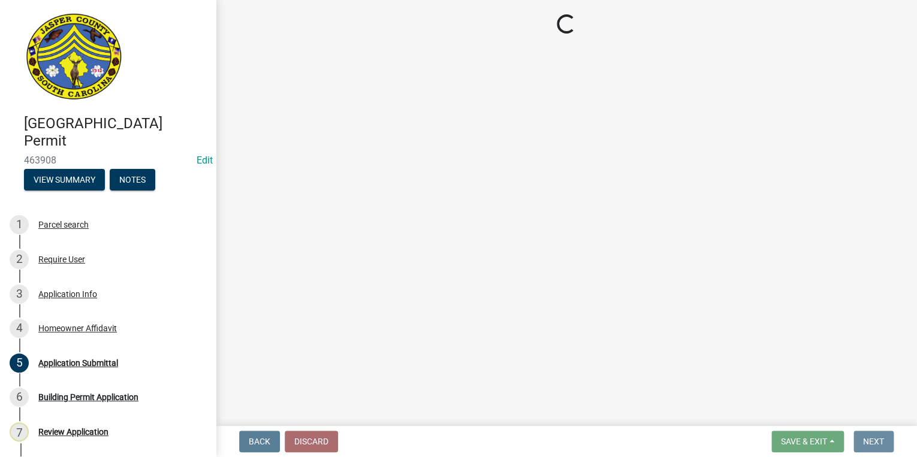
scroll to position [0, 0]
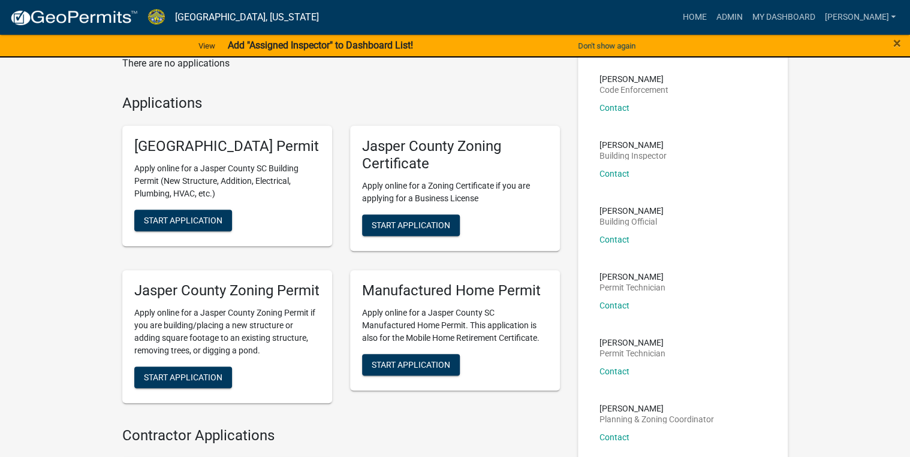
scroll to position [96, 0]
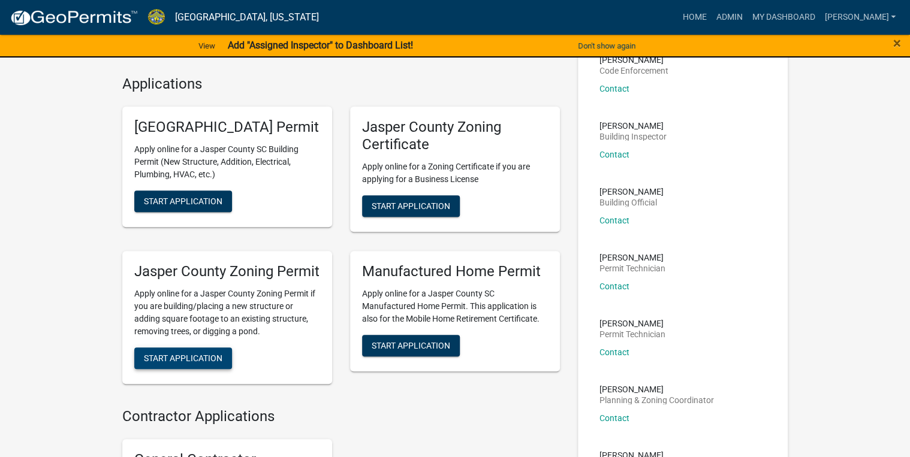
click at [206, 363] on span "Start Application" at bounding box center [183, 358] width 79 height 10
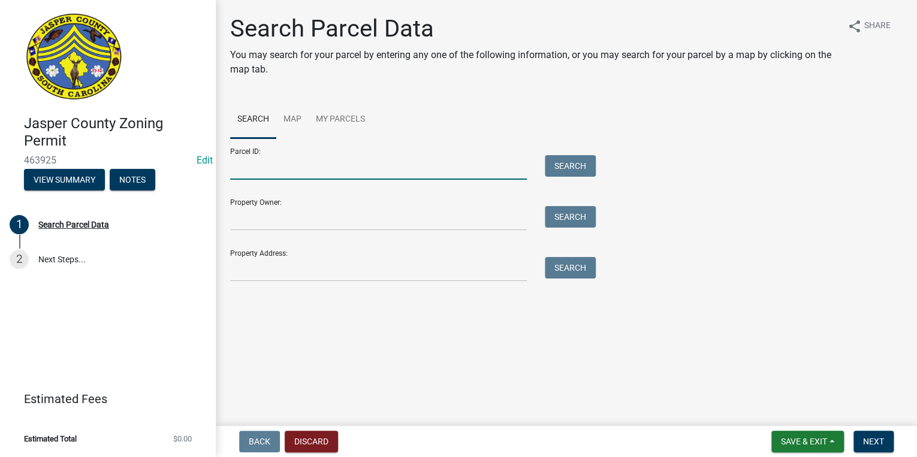
click at [258, 168] on input "Parcel ID:" at bounding box center [378, 167] width 297 height 25
paste input "059-02-00-021"
type input "059-02-00-021"
click at [552, 160] on button "Search" at bounding box center [570, 166] width 51 height 22
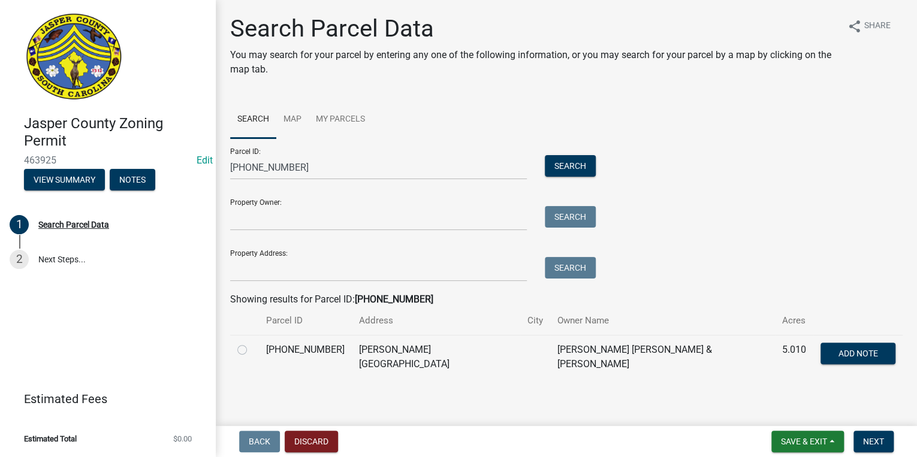
click at [252, 343] on label at bounding box center [252, 343] width 0 height 0
click at [252, 351] on input "radio" at bounding box center [256, 347] width 8 height 8
radio input "true"
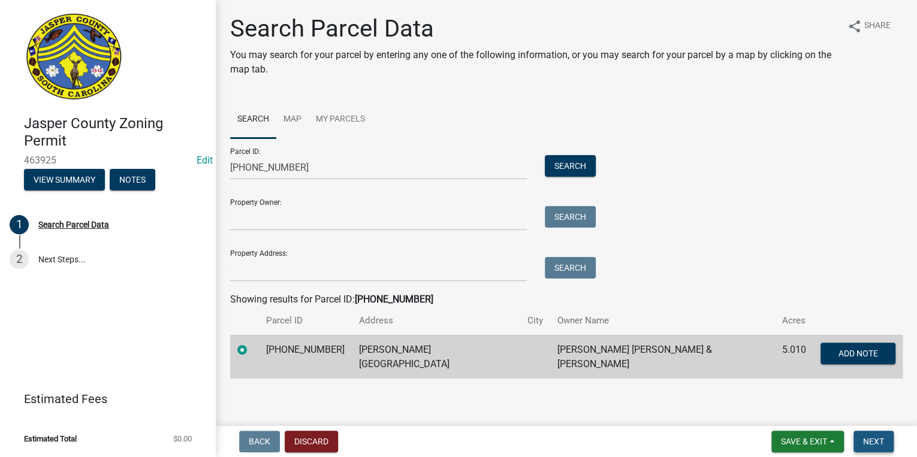
click at [883, 444] on span "Next" at bounding box center [873, 442] width 21 height 10
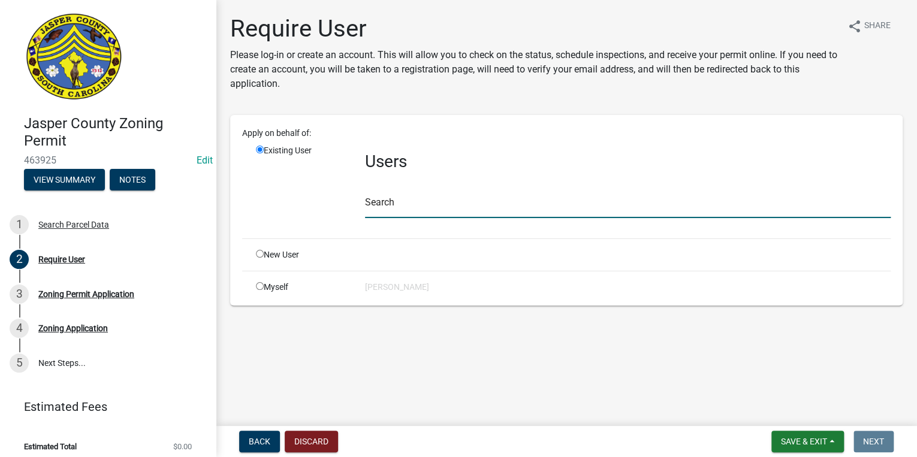
click at [389, 206] on input "text" at bounding box center [628, 206] width 526 height 25
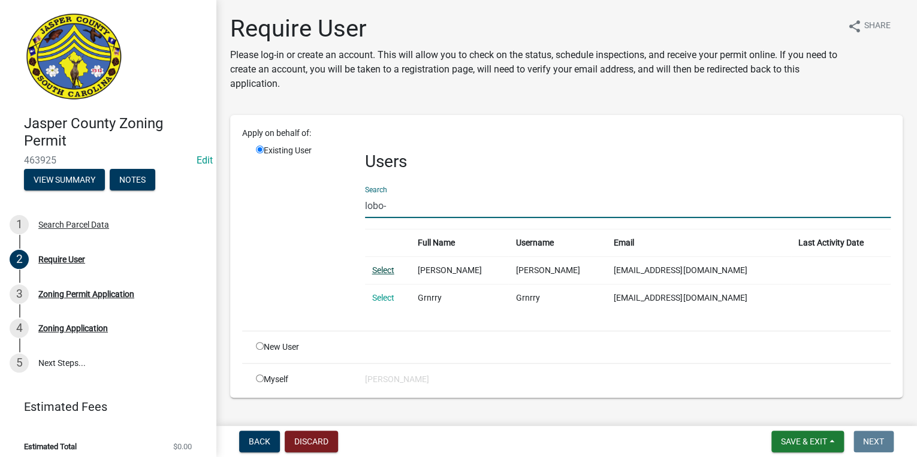
type input "lobo-"
click at [381, 272] on link "Select" at bounding box center [383, 271] width 22 height 10
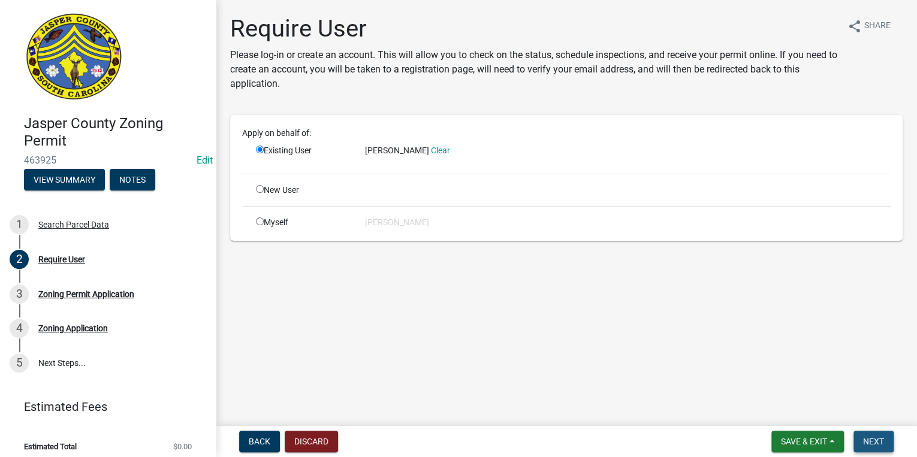
click at [875, 441] on span "Next" at bounding box center [873, 442] width 21 height 10
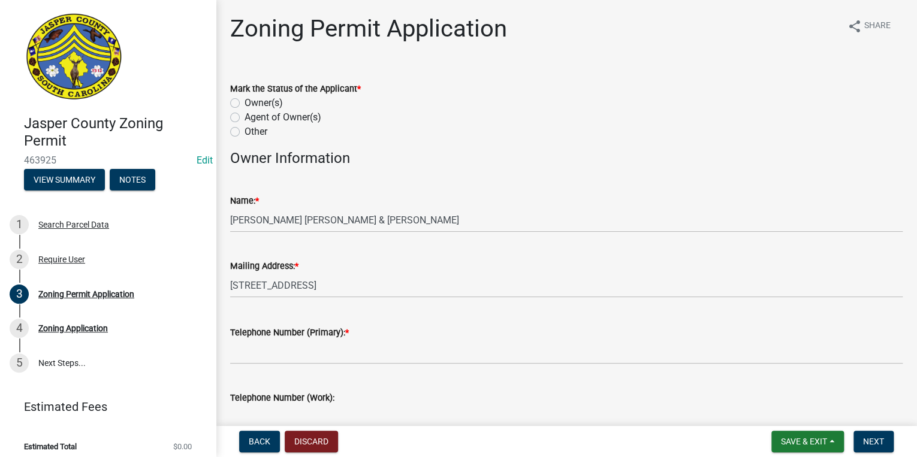
click at [245, 101] on label "Owner(s)" at bounding box center [264, 103] width 38 height 14
click at [245, 101] on input "Owner(s)" at bounding box center [249, 100] width 8 height 8
radio input "true"
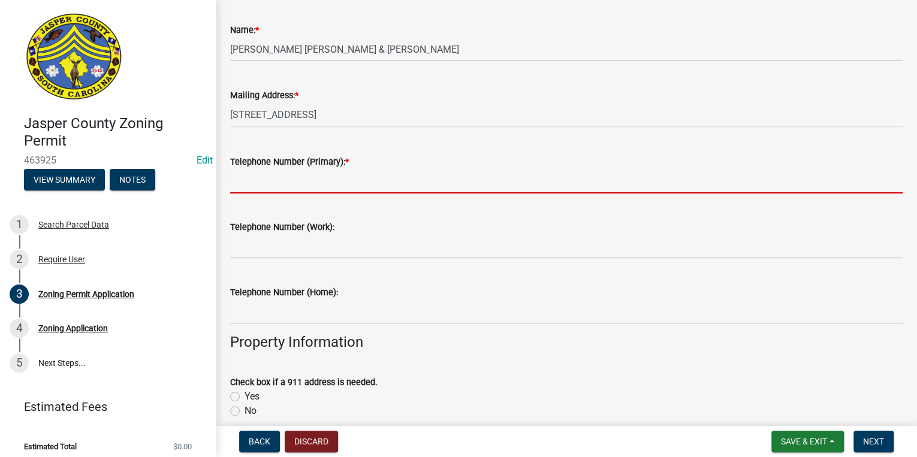
scroll to position [171, 0]
click at [279, 183] on input "Telephone Number (Primary): *" at bounding box center [566, 181] width 673 height 25
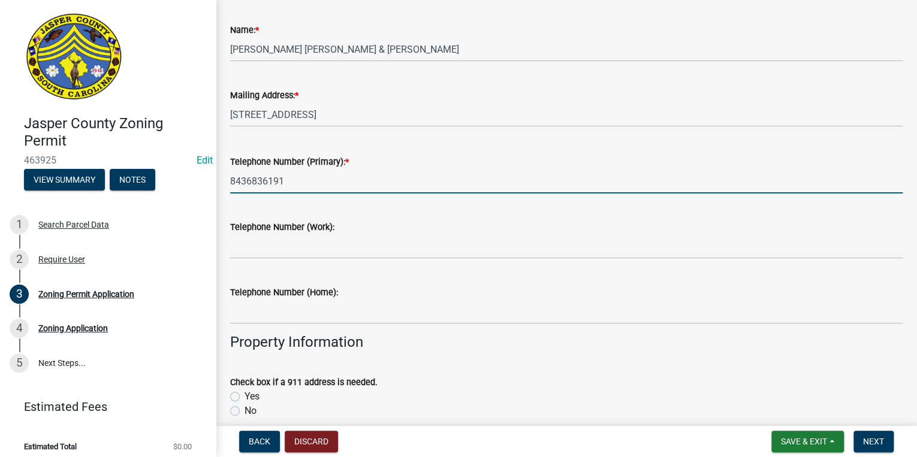
type input "8436836191"
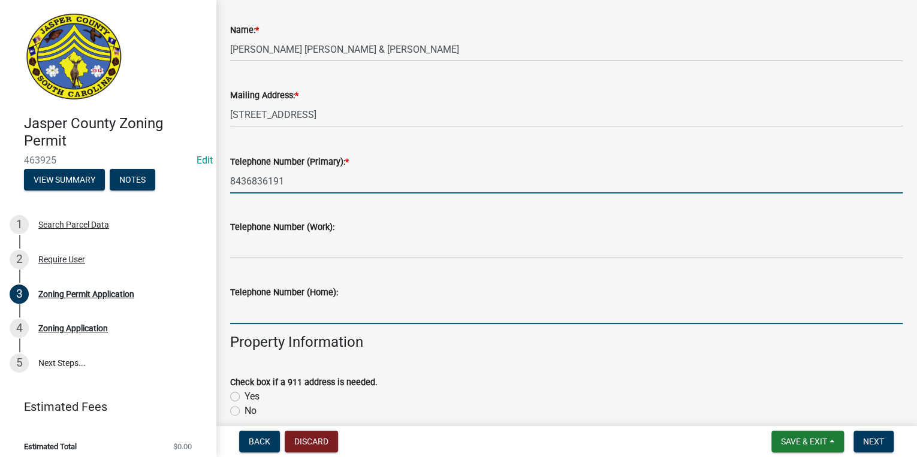
click at [518, 310] on input "Telephone Number (Home):" at bounding box center [566, 312] width 673 height 25
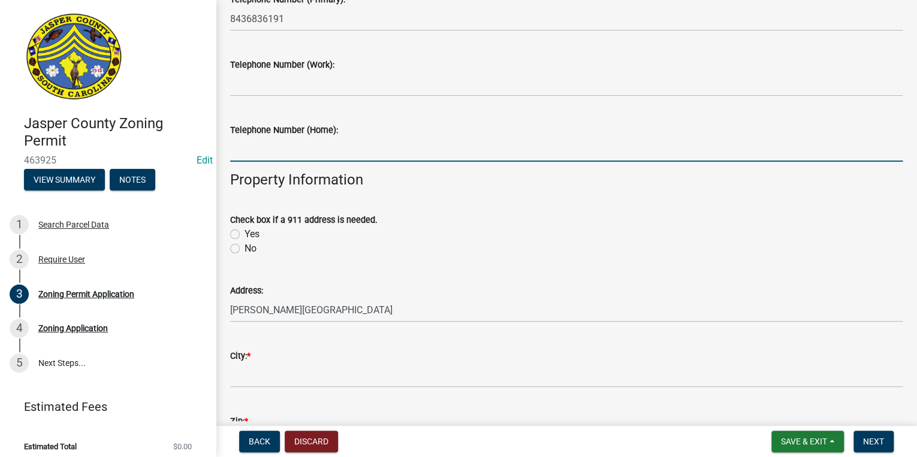
scroll to position [480, 0]
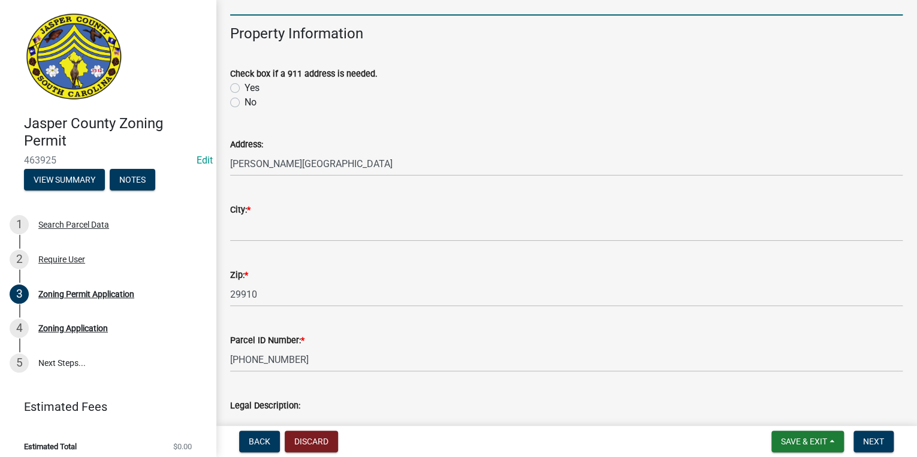
click at [245, 98] on label "No" at bounding box center [251, 102] width 12 height 14
click at [245, 98] on input "No" at bounding box center [249, 99] width 8 height 8
radio input "true"
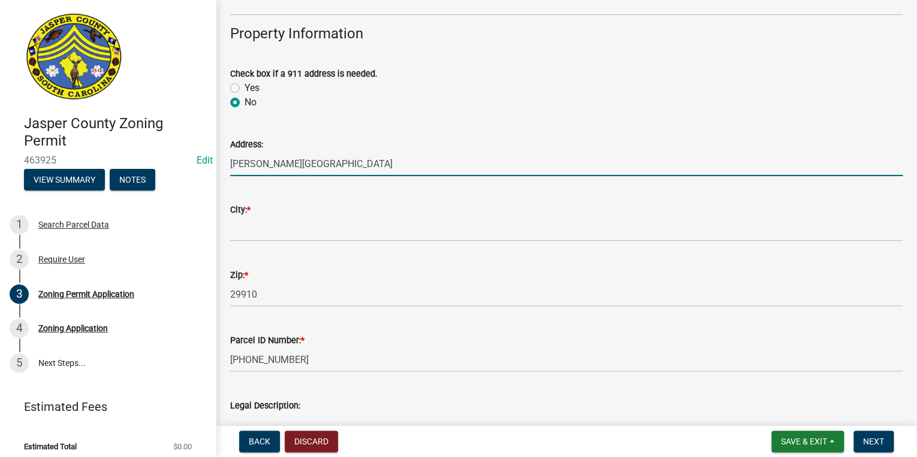
click at [231, 163] on input "SLATER OAKS RD" at bounding box center [566, 164] width 673 height 25
type input "405 SLATER OAKS RD"
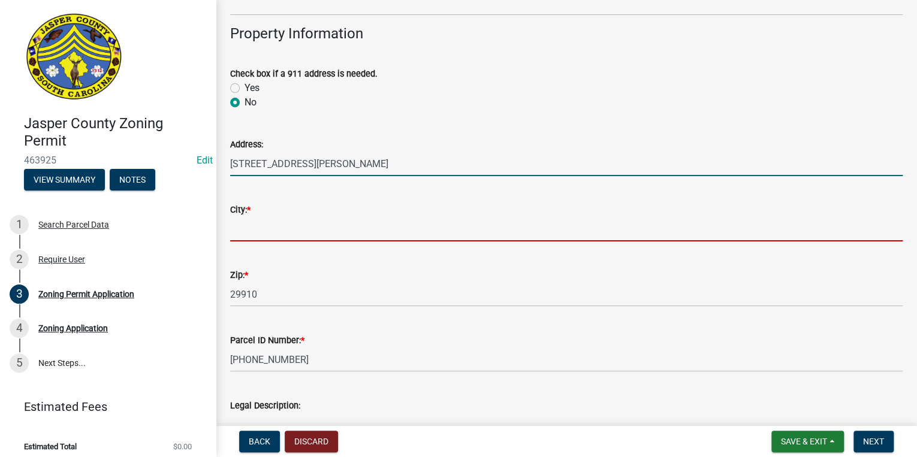
click at [250, 229] on input "City: *" at bounding box center [566, 229] width 673 height 25
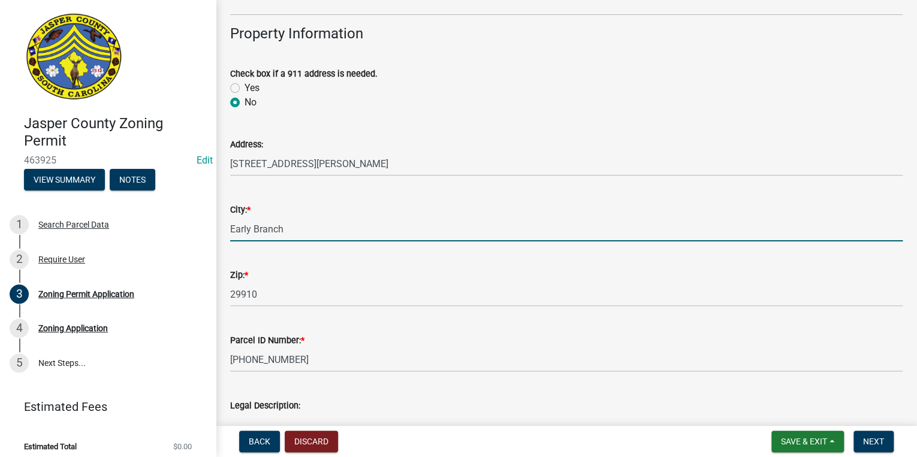
type input "ridgeland"
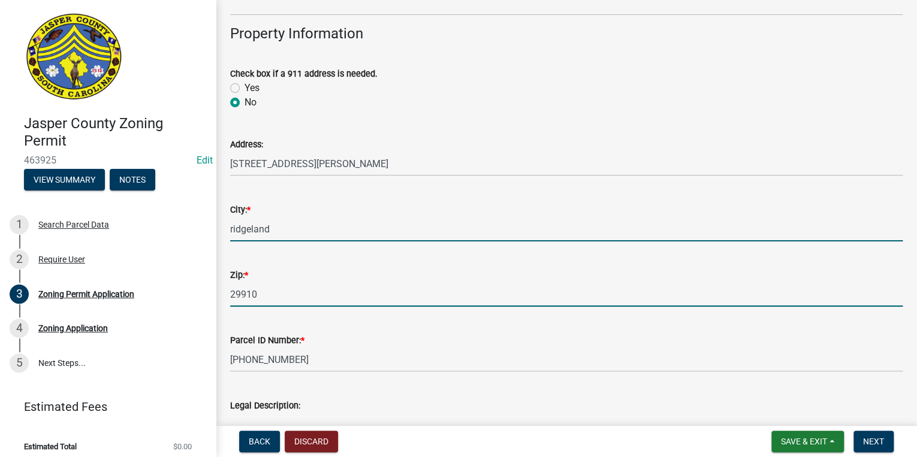
click at [305, 295] on input "29910" at bounding box center [566, 294] width 673 height 25
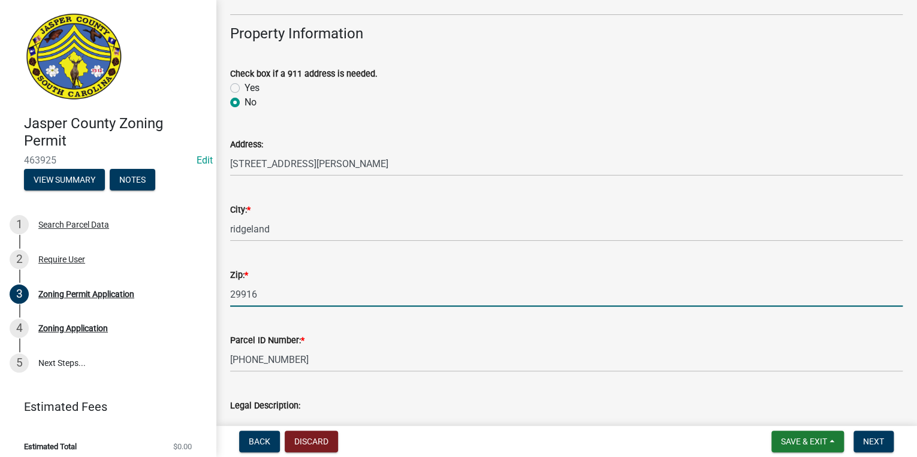
type input "29916"
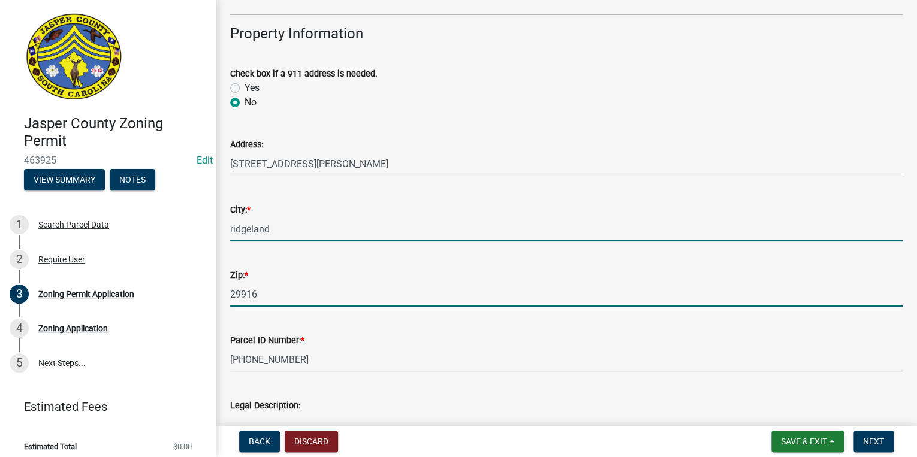
click at [410, 232] on input "ridgeland" at bounding box center [566, 229] width 673 height 25
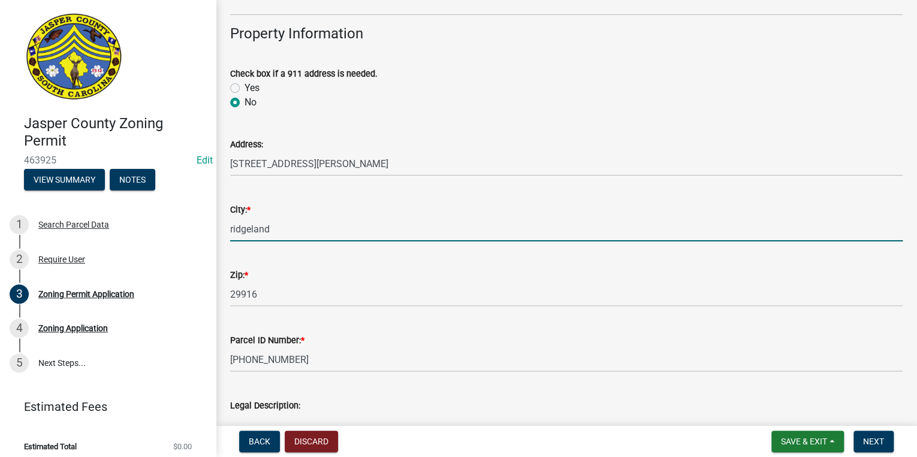
click at [588, 375] on wm-data-entity-input "Parcel ID Number: * 059-02-00-021" at bounding box center [566, 349] width 673 height 65
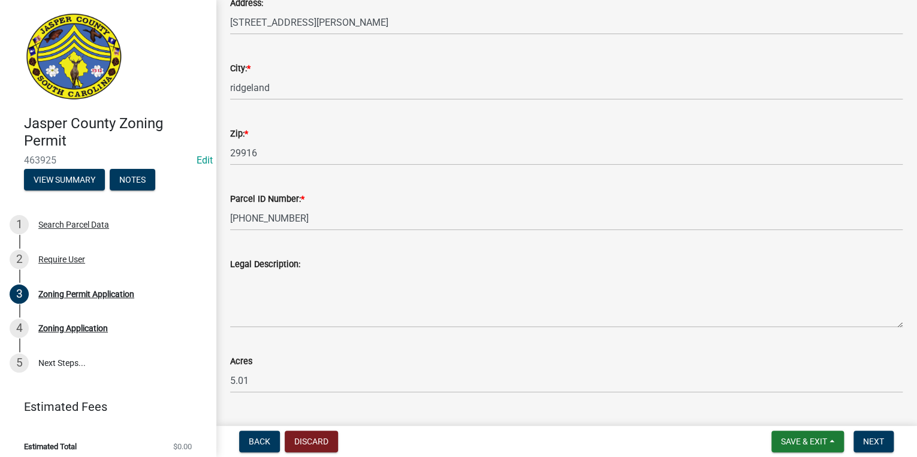
scroll to position [624, 0]
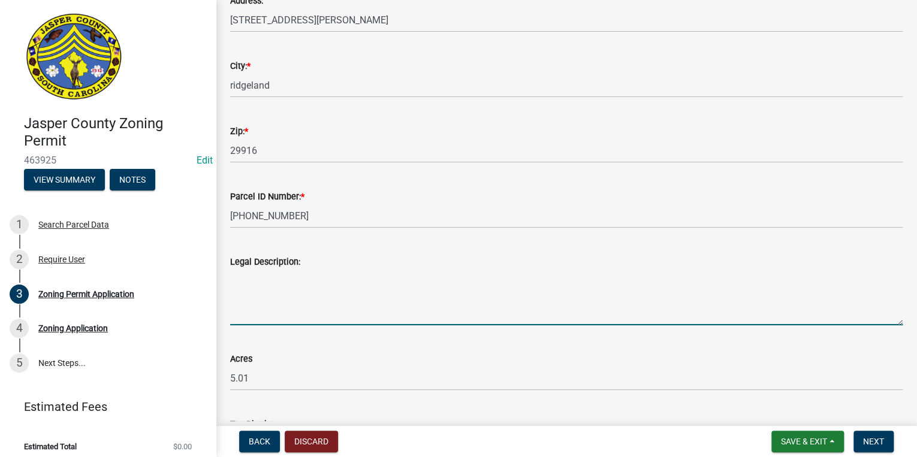
click at [278, 288] on textarea "Legal Description:" at bounding box center [566, 297] width 673 height 56
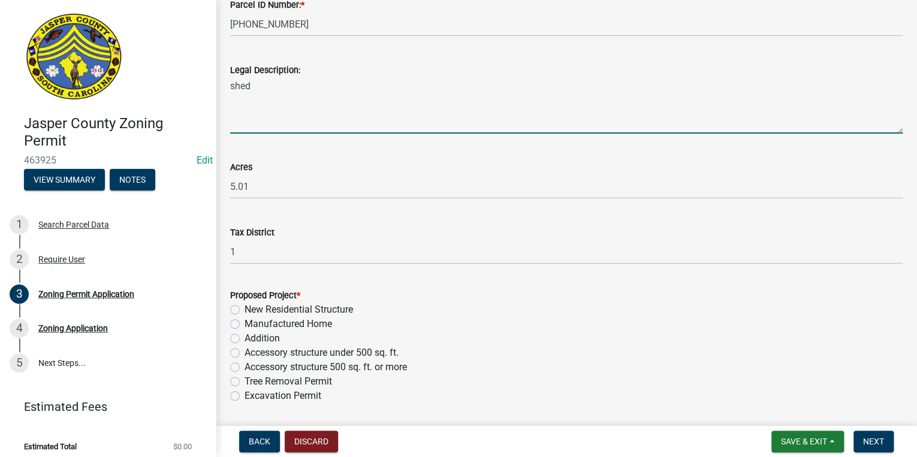
scroll to position [1007, 0]
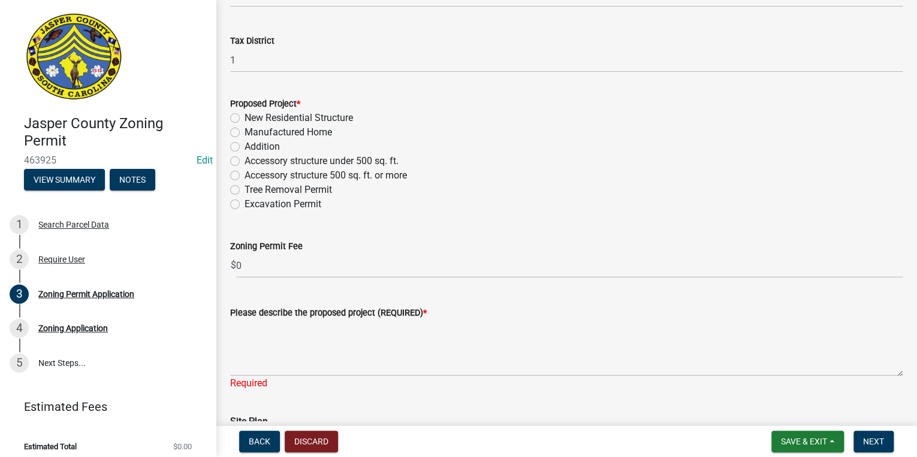
type textarea "shed"
click at [245, 164] on label "Accessory structure under 500 sq. ft." at bounding box center [322, 161] width 154 height 14
click at [245, 162] on input "Accessory structure under 500 sq. ft." at bounding box center [249, 158] width 8 height 8
radio input "true"
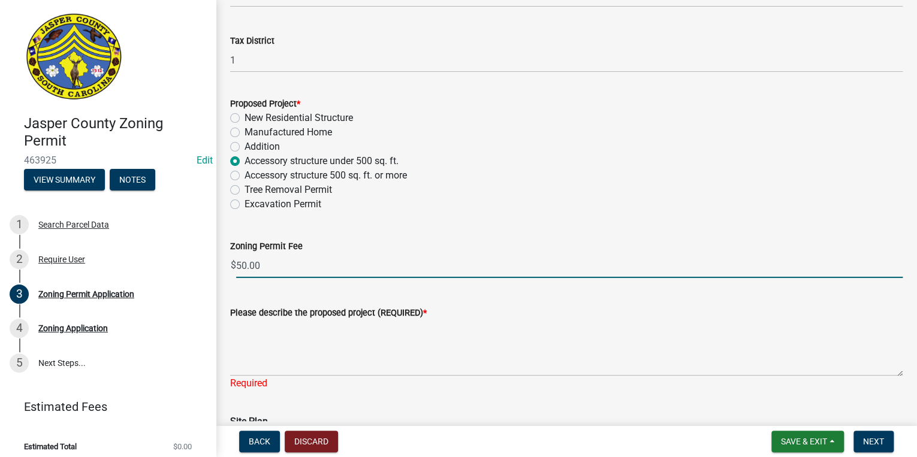
click at [242, 266] on input "50.00" at bounding box center [569, 266] width 667 height 25
type input "100.00"
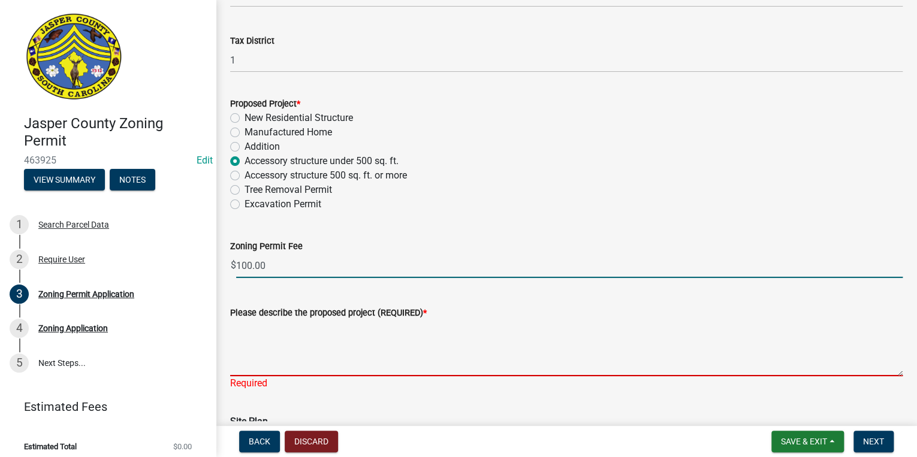
click at [299, 332] on textarea "Please describe the proposed project (REQUIRED) *" at bounding box center [566, 348] width 673 height 56
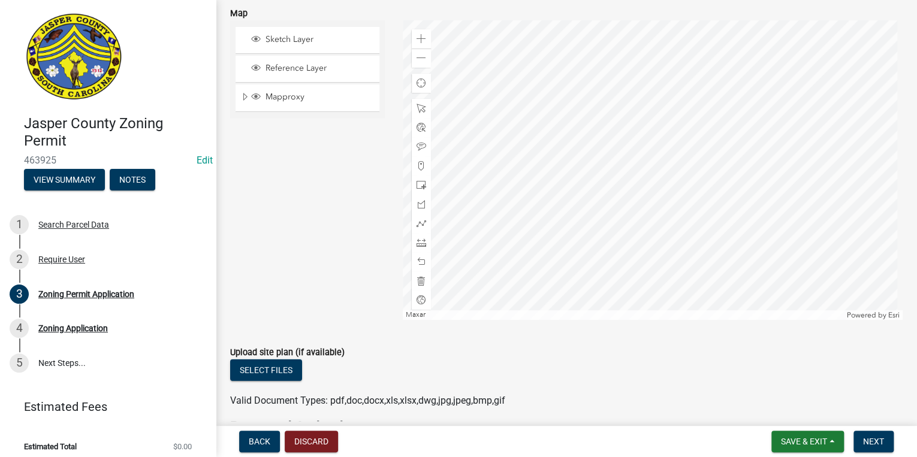
scroll to position [1679, 0]
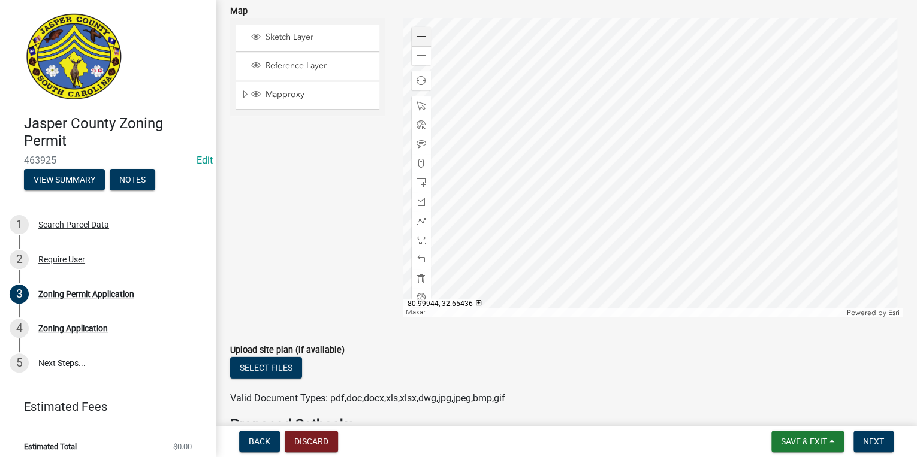
type textarea "10x20 shed for storage"
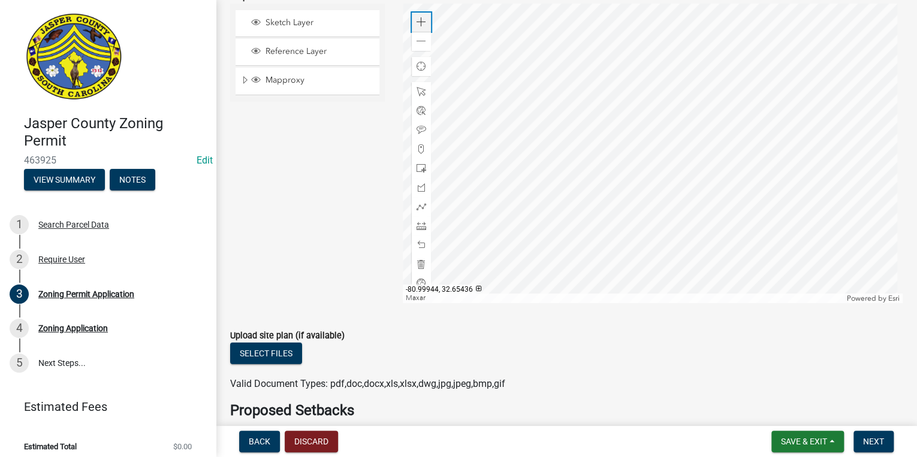
scroll to position [1664, 0]
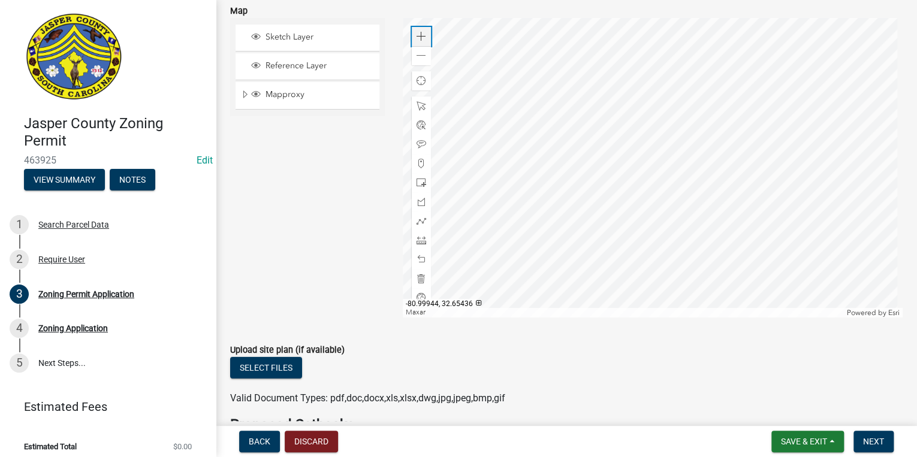
click at [423, 32] on span at bounding box center [422, 37] width 10 height 10
click at [621, 63] on div at bounding box center [653, 168] width 500 height 300
click at [417, 165] on span at bounding box center [422, 164] width 10 height 10
click at [589, 94] on div at bounding box center [653, 168] width 500 height 300
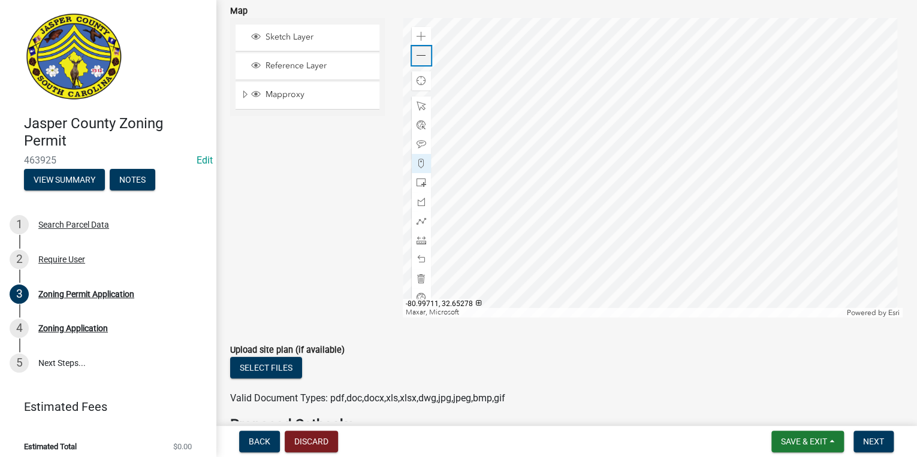
click at [429, 55] on div "Zoom out" at bounding box center [421, 55] width 19 height 19
click at [418, 261] on span at bounding box center [422, 260] width 10 height 10
click at [585, 98] on div at bounding box center [653, 168] width 500 height 300
click at [417, 242] on span at bounding box center [422, 241] width 10 height 10
click at [417, 257] on span at bounding box center [422, 260] width 10 height 10
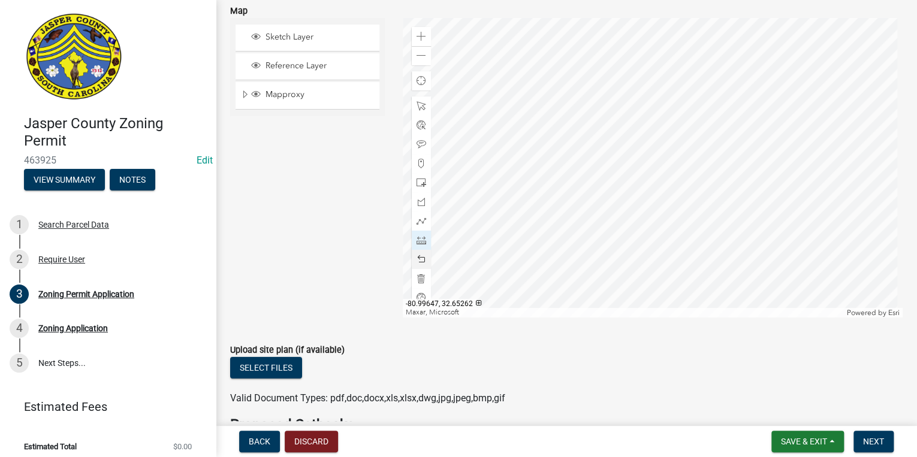
click at [610, 132] on div at bounding box center [653, 168] width 500 height 300
click at [422, 261] on span at bounding box center [422, 260] width 10 height 10
click at [419, 168] on span at bounding box center [422, 164] width 10 height 10
click at [607, 137] on div at bounding box center [653, 168] width 500 height 300
click at [419, 237] on span at bounding box center [422, 241] width 10 height 10
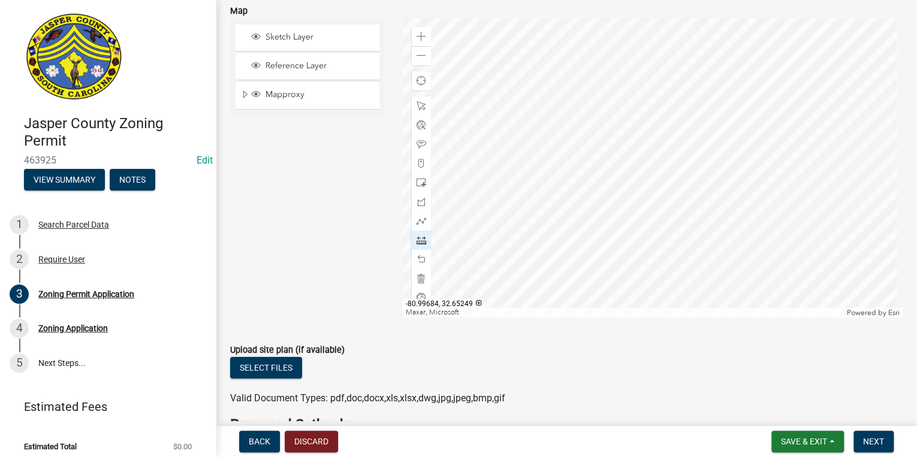
click at [569, 149] on div at bounding box center [653, 168] width 500 height 300
click at [595, 143] on div at bounding box center [653, 168] width 500 height 300
click at [619, 134] on div at bounding box center [653, 168] width 500 height 300
click at [684, 111] on div at bounding box center [653, 168] width 500 height 300
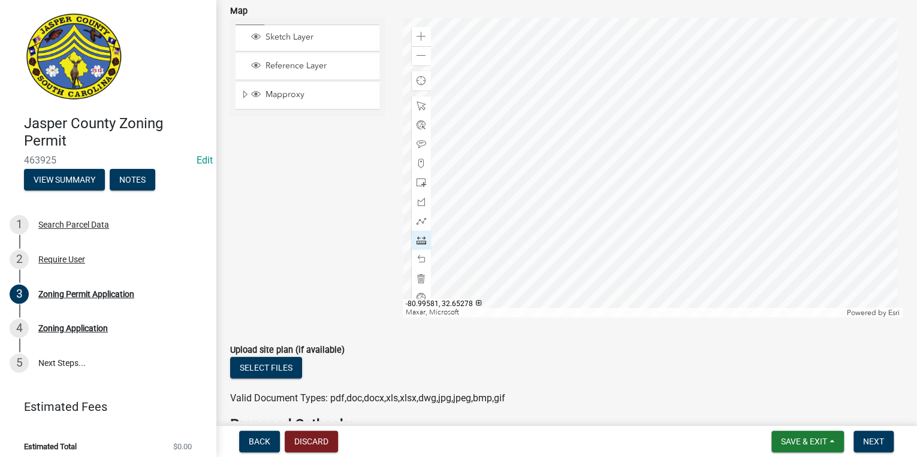
click at [684, 111] on div at bounding box center [653, 168] width 500 height 300
click at [640, 122] on div at bounding box center [653, 168] width 500 height 300
click at [560, 48] on div at bounding box center [653, 168] width 500 height 300
click at [603, 167] on div at bounding box center [653, 168] width 500 height 300
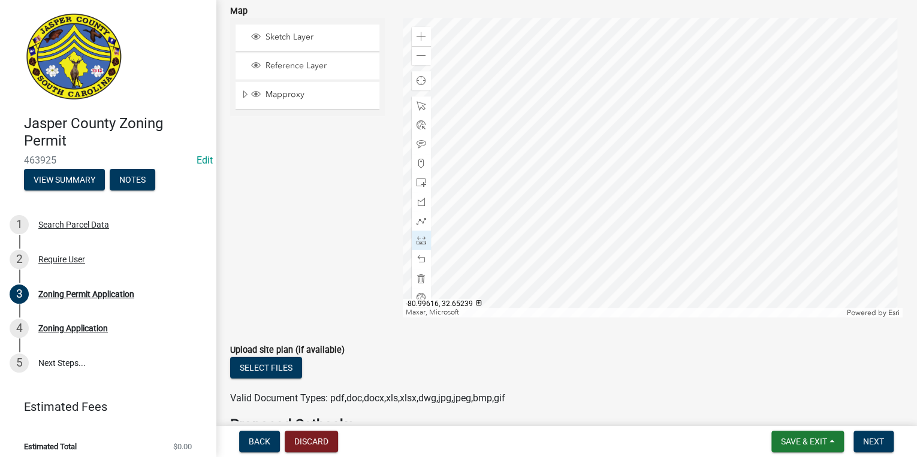
click at [616, 93] on div at bounding box center [653, 168] width 500 height 300
click at [580, 79] on div at bounding box center [653, 168] width 500 height 300
click at [612, 168] on div at bounding box center [653, 168] width 500 height 300
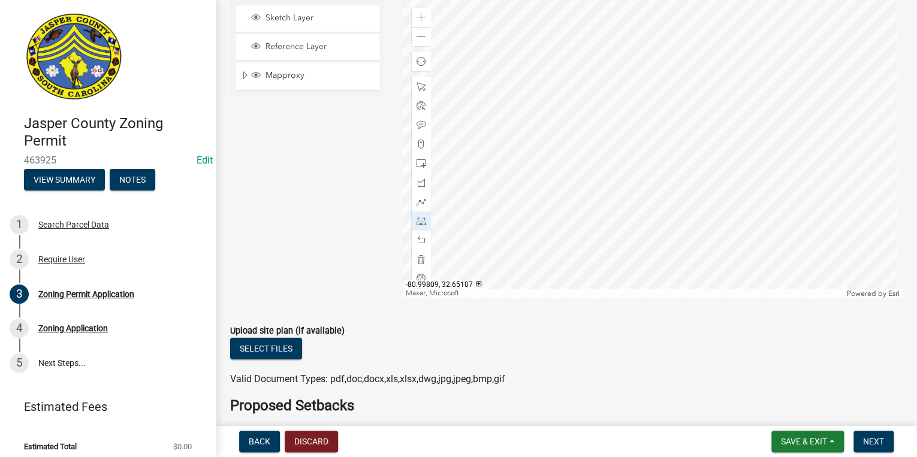
scroll to position [1808, 0]
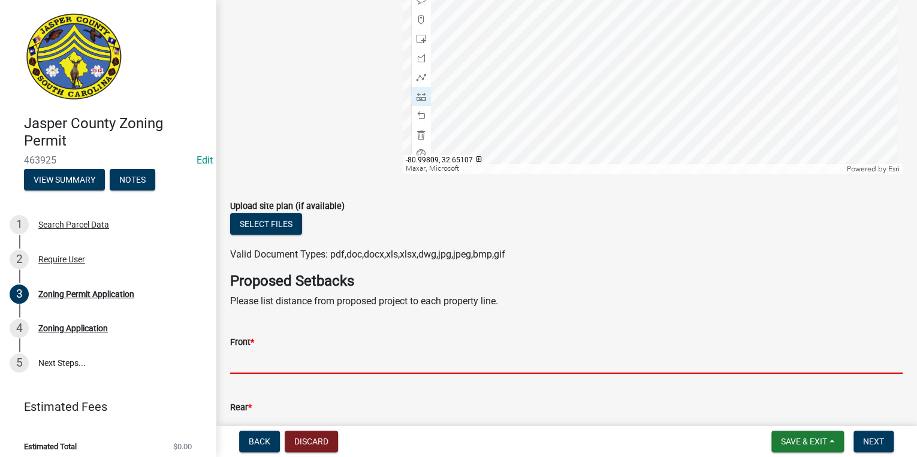
click at [294, 360] on input "Front *" at bounding box center [566, 362] width 673 height 25
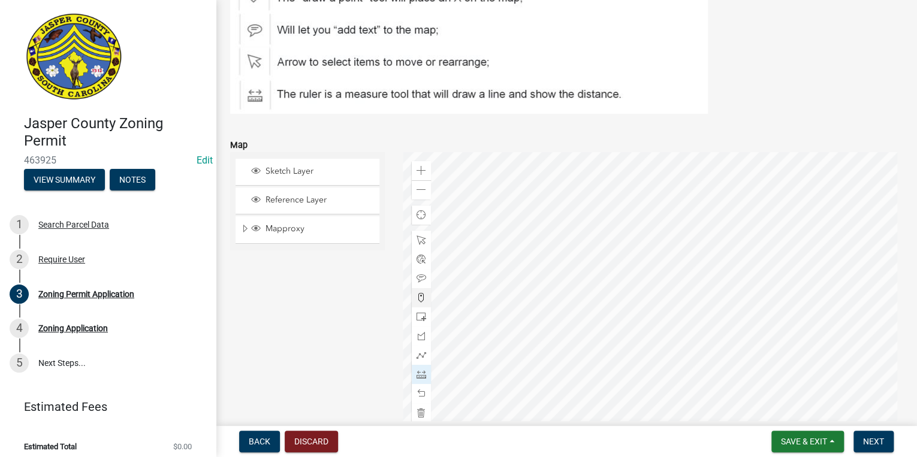
scroll to position [1521, 0]
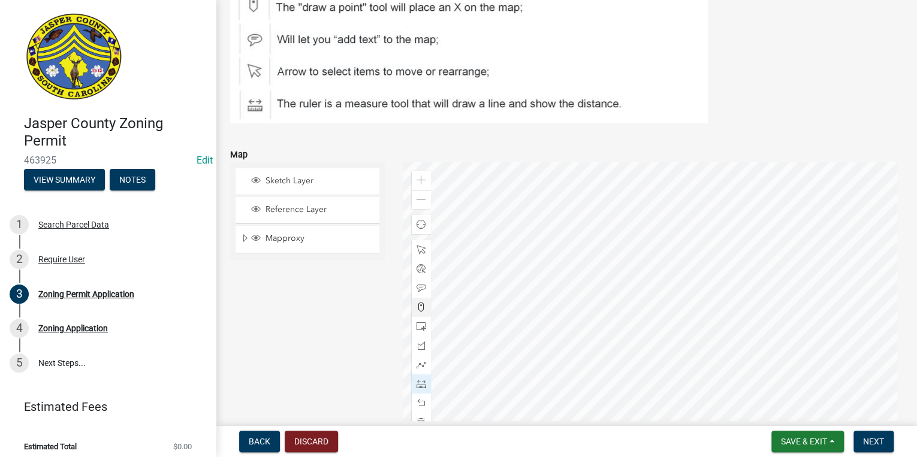
type input "259"
click at [528, 344] on div at bounding box center [653, 312] width 500 height 300
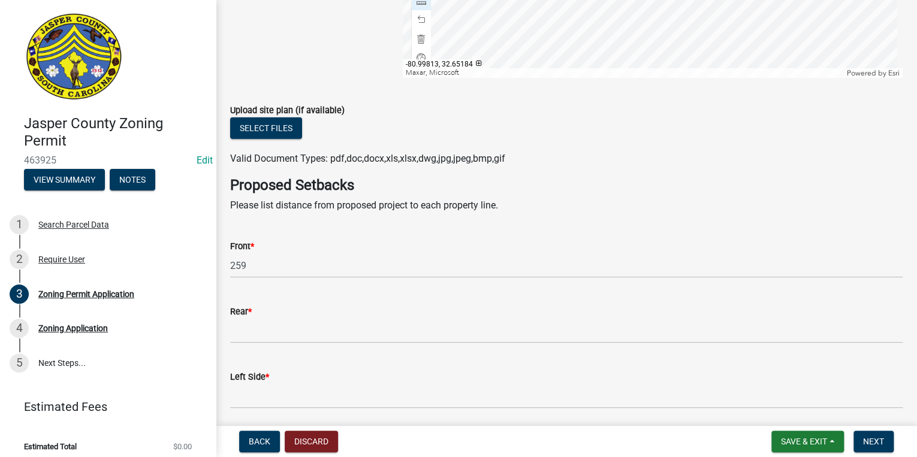
scroll to position [2096, 0]
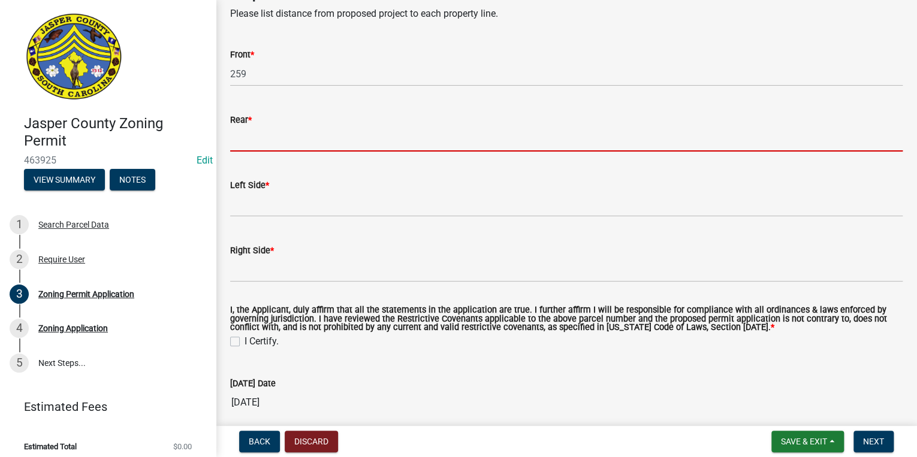
click at [264, 144] on input "Rear *" at bounding box center [566, 139] width 673 height 25
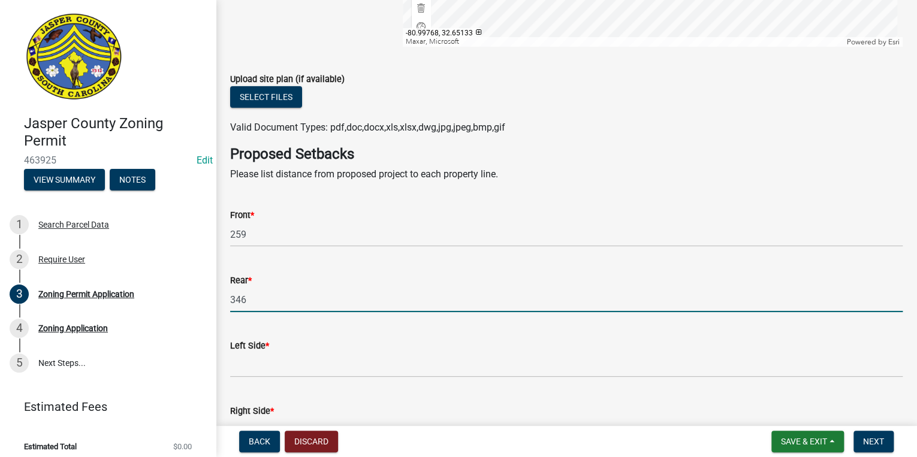
scroll to position [1952, 0]
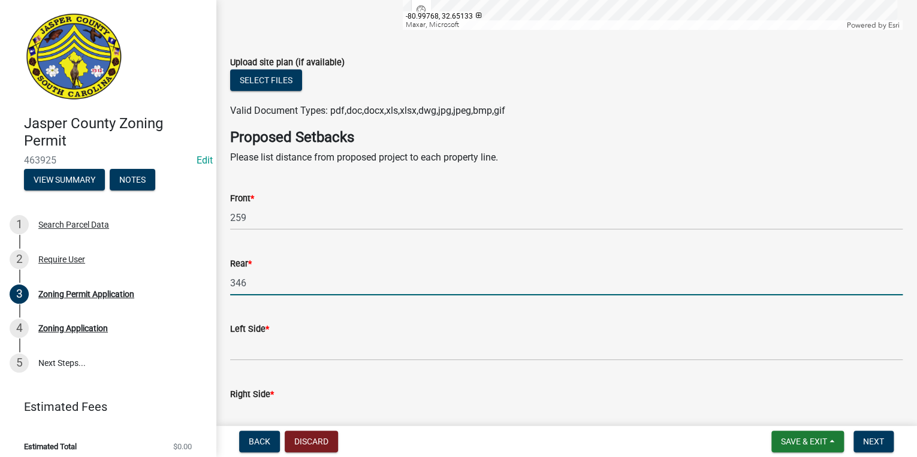
type input "346"
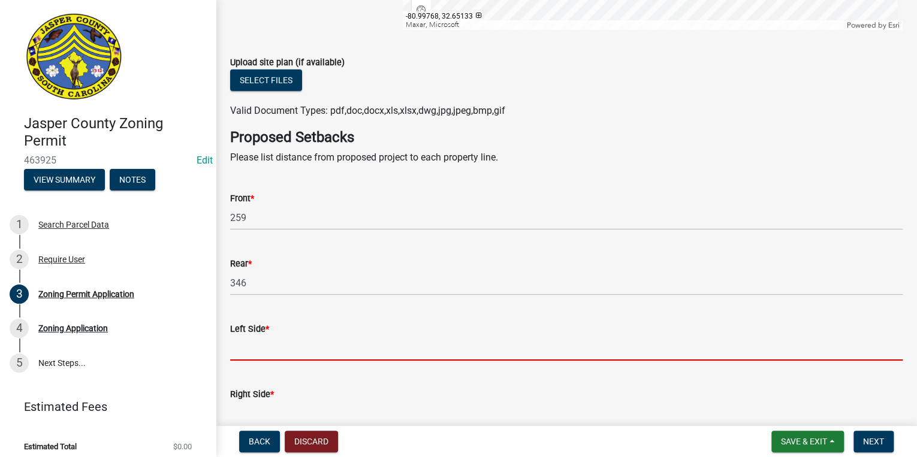
click at [259, 350] on input "Left Side *" at bounding box center [566, 348] width 673 height 25
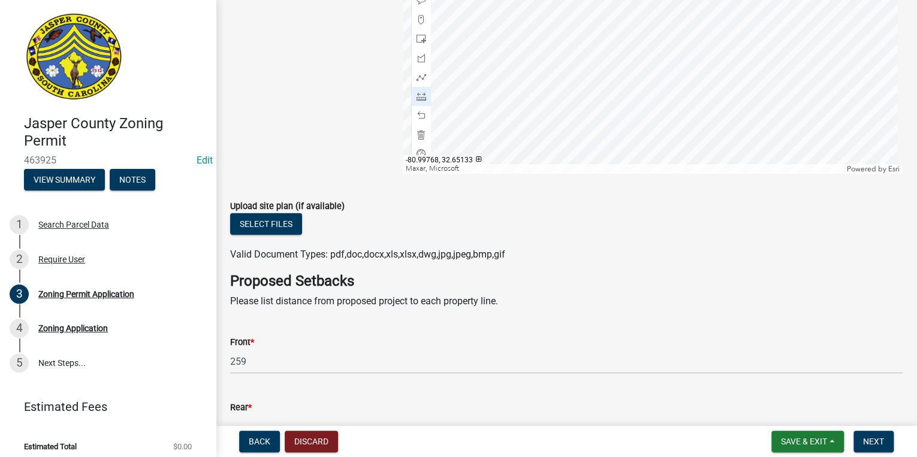
scroll to position [2000, 0]
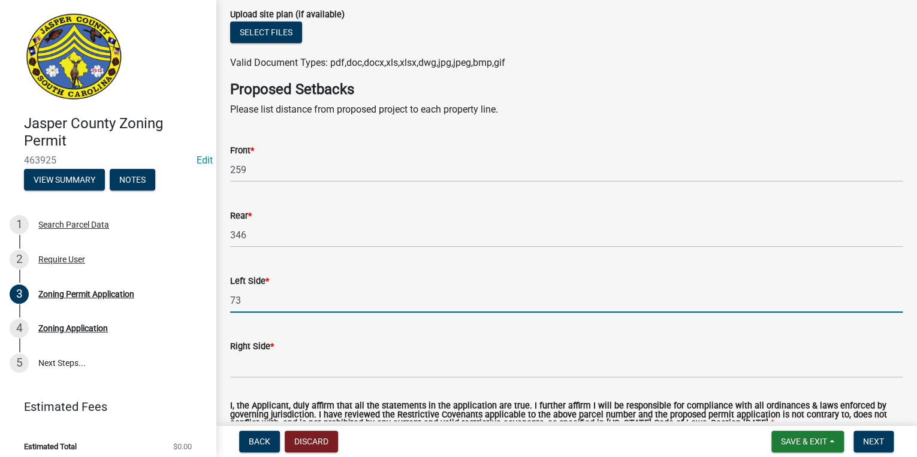
type input "73"
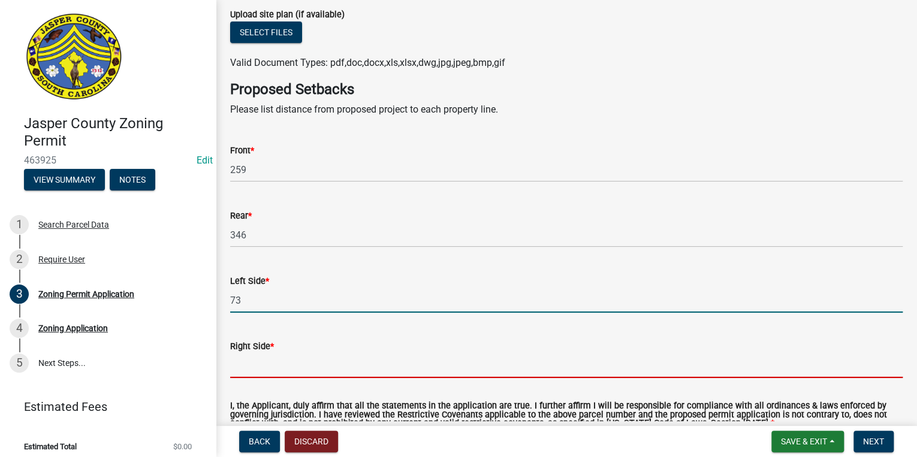
drag, startPoint x: 253, startPoint y: 367, endPoint x: 266, endPoint y: 364, distance: 13.5
click at [253, 367] on input "Right Side *" at bounding box center [566, 366] width 673 height 25
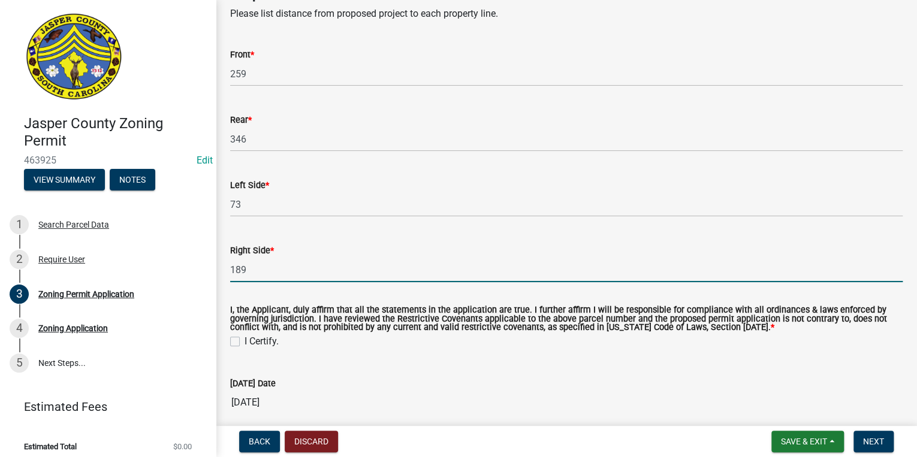
scroll to position [2240, 0]
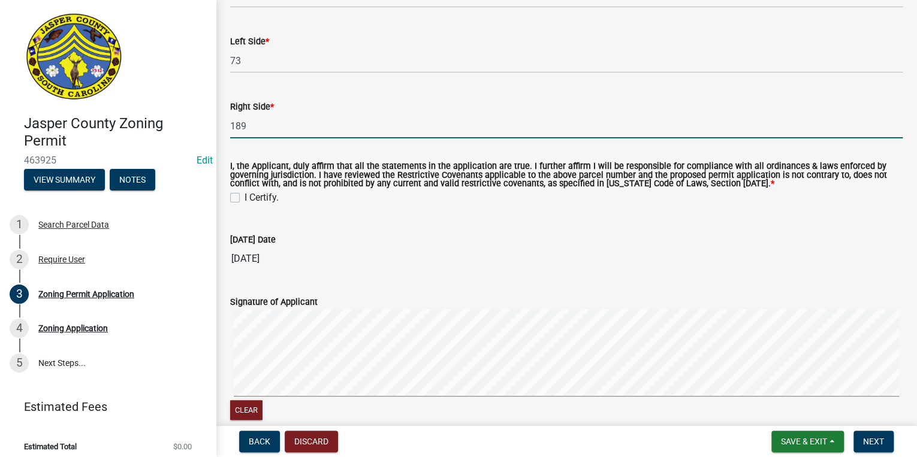
type input "189"
click at [233, 192] on div "I Certify." at bounding box center [566, 198] width 673 height 14
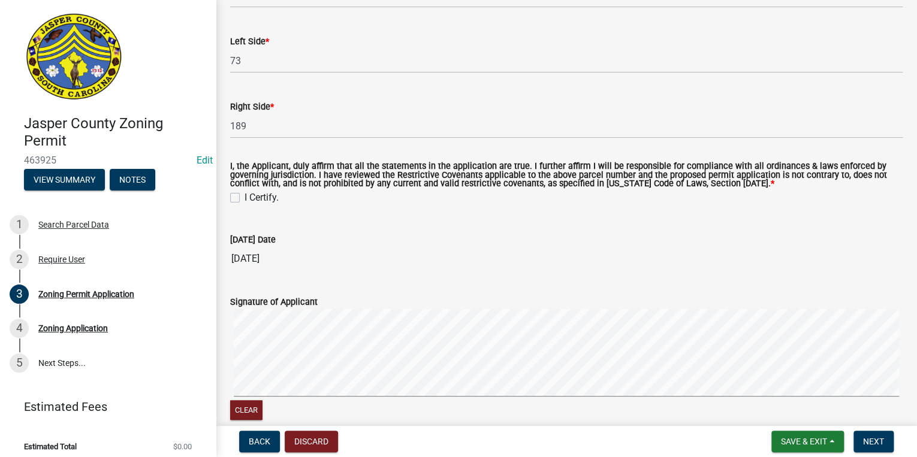
click at [233, 191] on div "I Certify." at bounding box center [566, 198] width 673 height 14
click at [245, 200] on label "I Certify." at bounding box center [262, 198] width 34 height 14
click at [245, 198] on input "I Certify." at bounding box center [249, 195] width 8 height 8
checkbox input "true"
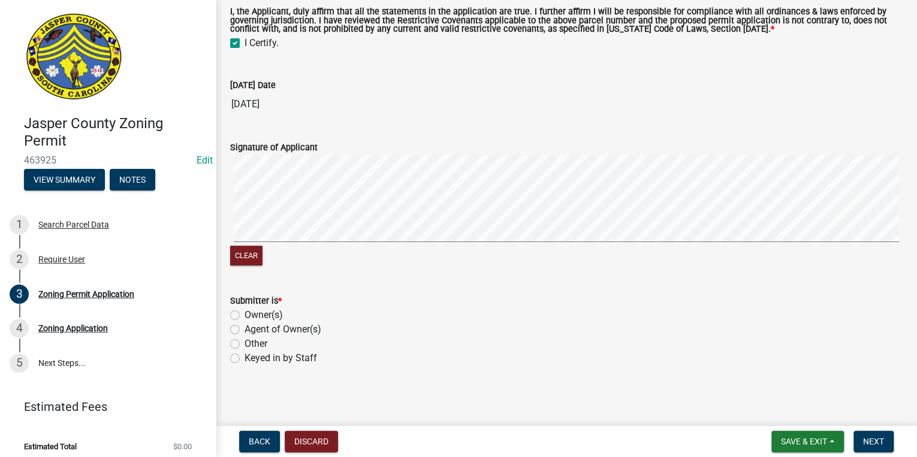
scroll to position [2396, 0]
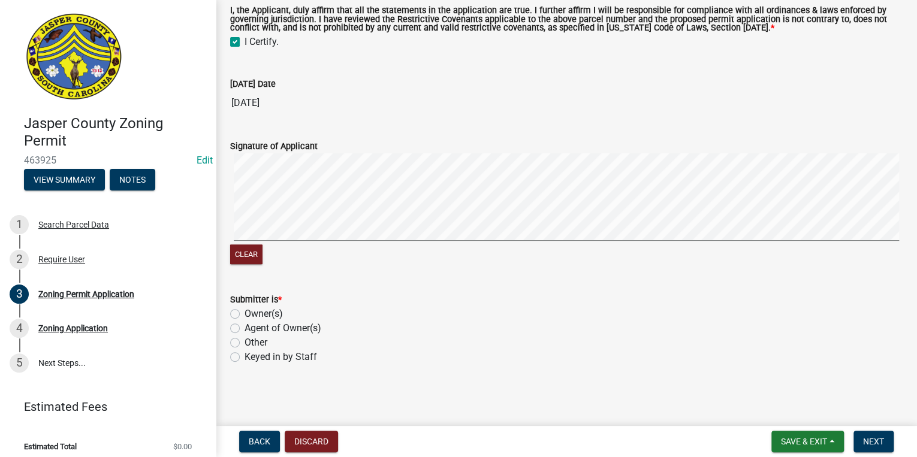
click at [245, 315] on label "Owner(s)" at bounding box center [264, 314] width 38 height 14
click at [245, 315] on input "Owner(s)" at bounding box center [249, 311] width 8 height 8
radio input "true"
click at [245, 247] on button "Clear" at bounding box center [246, 255] width 32 height 20
click at [306, 249] on div "Clear" at bounding box center [566, 209] width 673 height 113
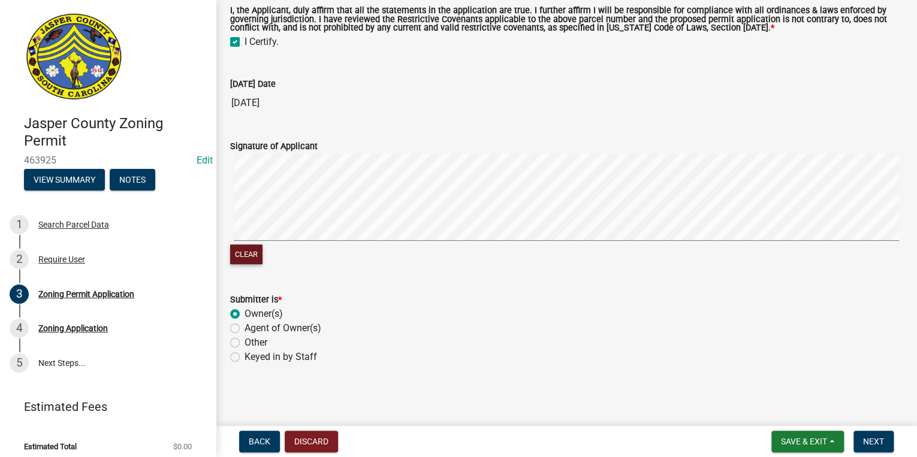
click at [255, 256] on button "Clear" at bounding box center [246, 255] width 32 height 20
click at [868, 441] on span "Next" at bounding box center [873, 442] width 21 height 10
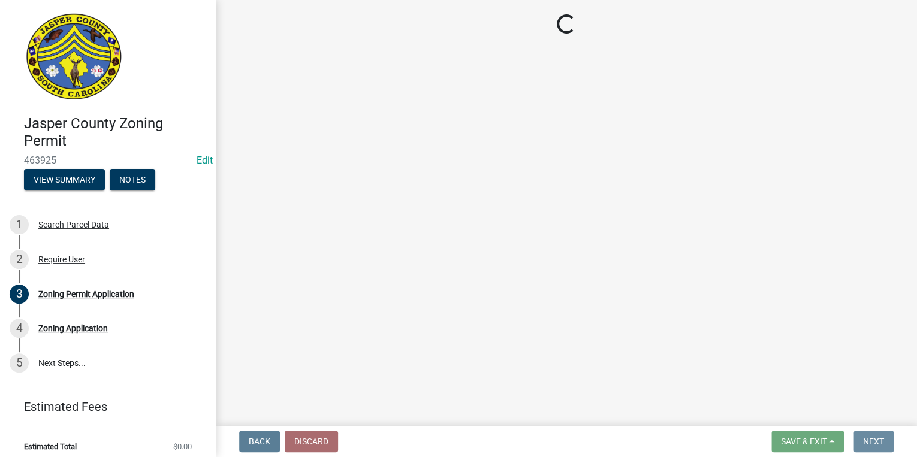
scroll to position [0, 0]
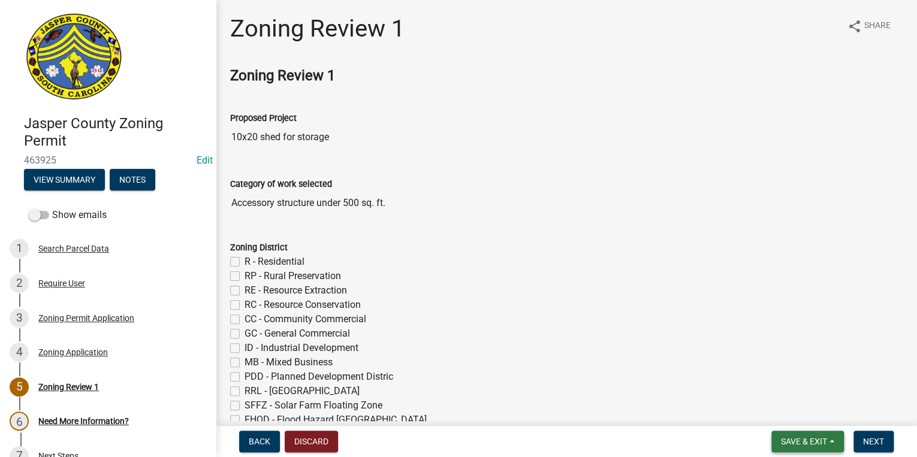
click at [813, 438] on span "Save & Exit" at bounding box center [804, 442] width 46 height 10
click at [797, 386] on button "Save" at bounding box center [796, 382] width 96 height 29
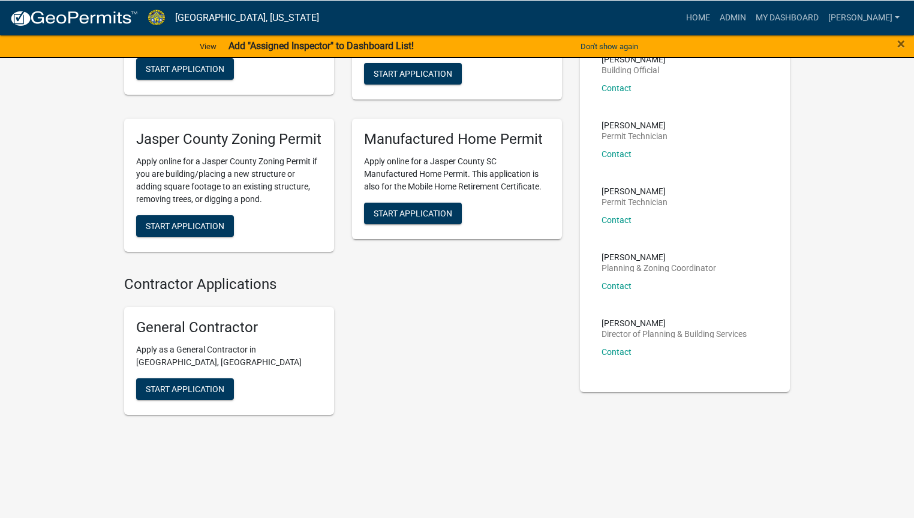
scroll to position [258, 0]
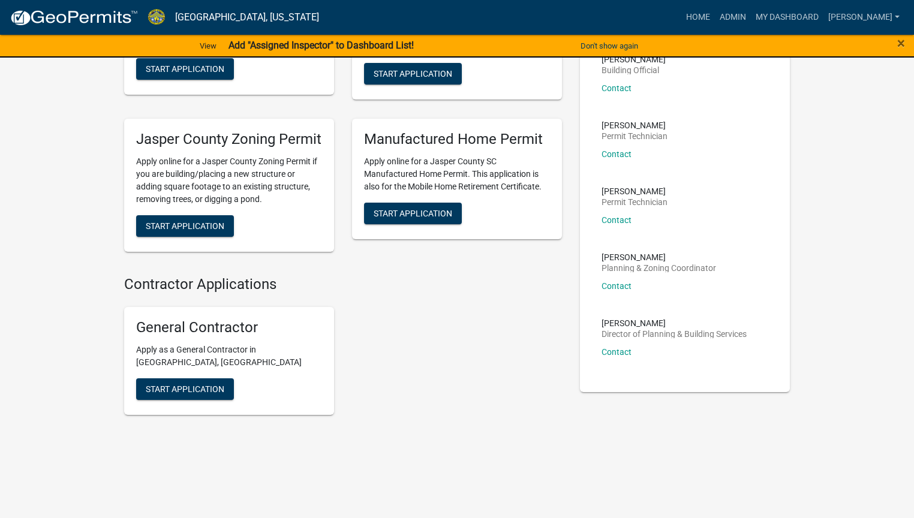
drag, startPoint x: 245, startPoint y: 257, endPoint x: 247, endPoint y: 247, distance: 10.4
drag, startPoint x: 247, startPoint y: 247, endPoint x: 845, endPoint y: 228, distance: 598.1
click at [845, 228] on div "My Applications Show More There are no applications Applications Jasper County …" at bounding box center [457, 152] width 914 height 732
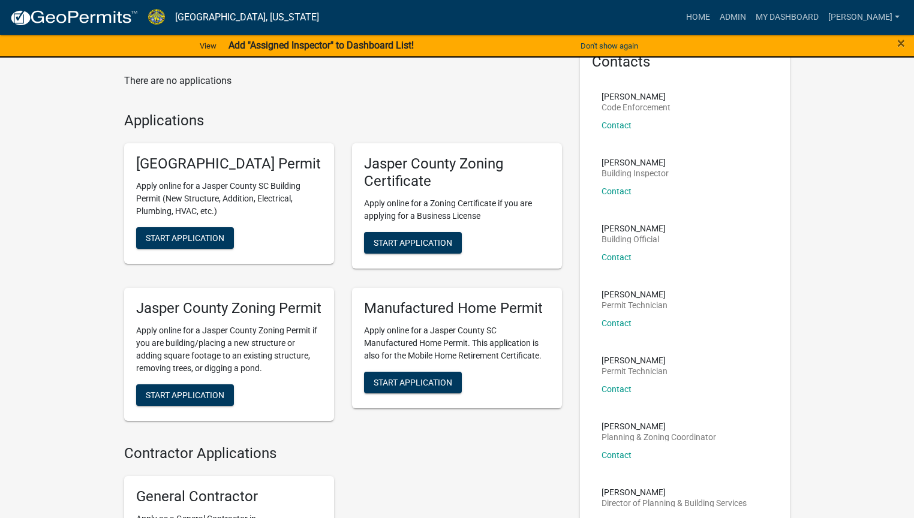
scroll to position [0, 0]
